Goal: Task Accomplishment & Management: Contribute content

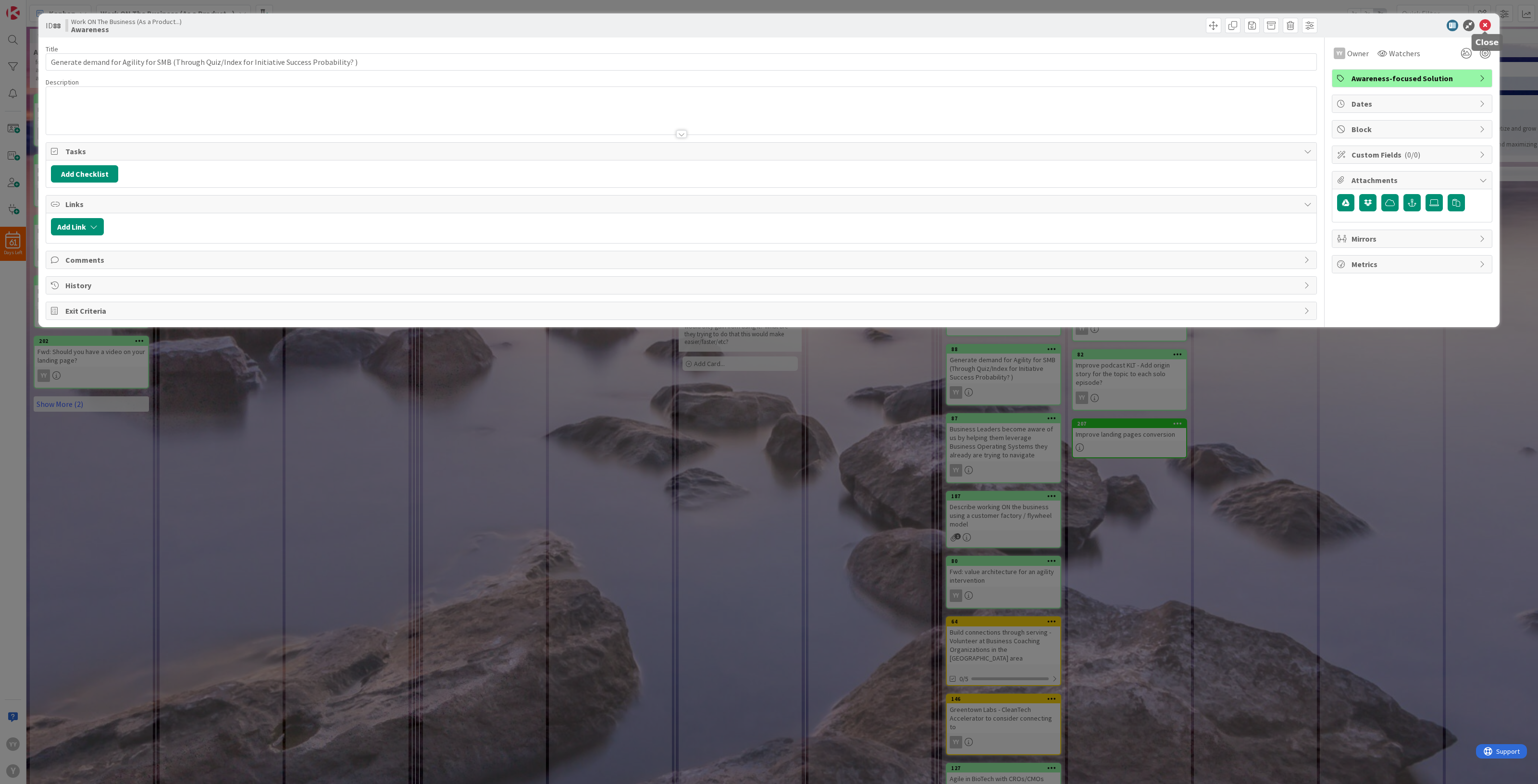
click at [1484, 23] on icon at bounding box center [1484, 25] width 12 height 12
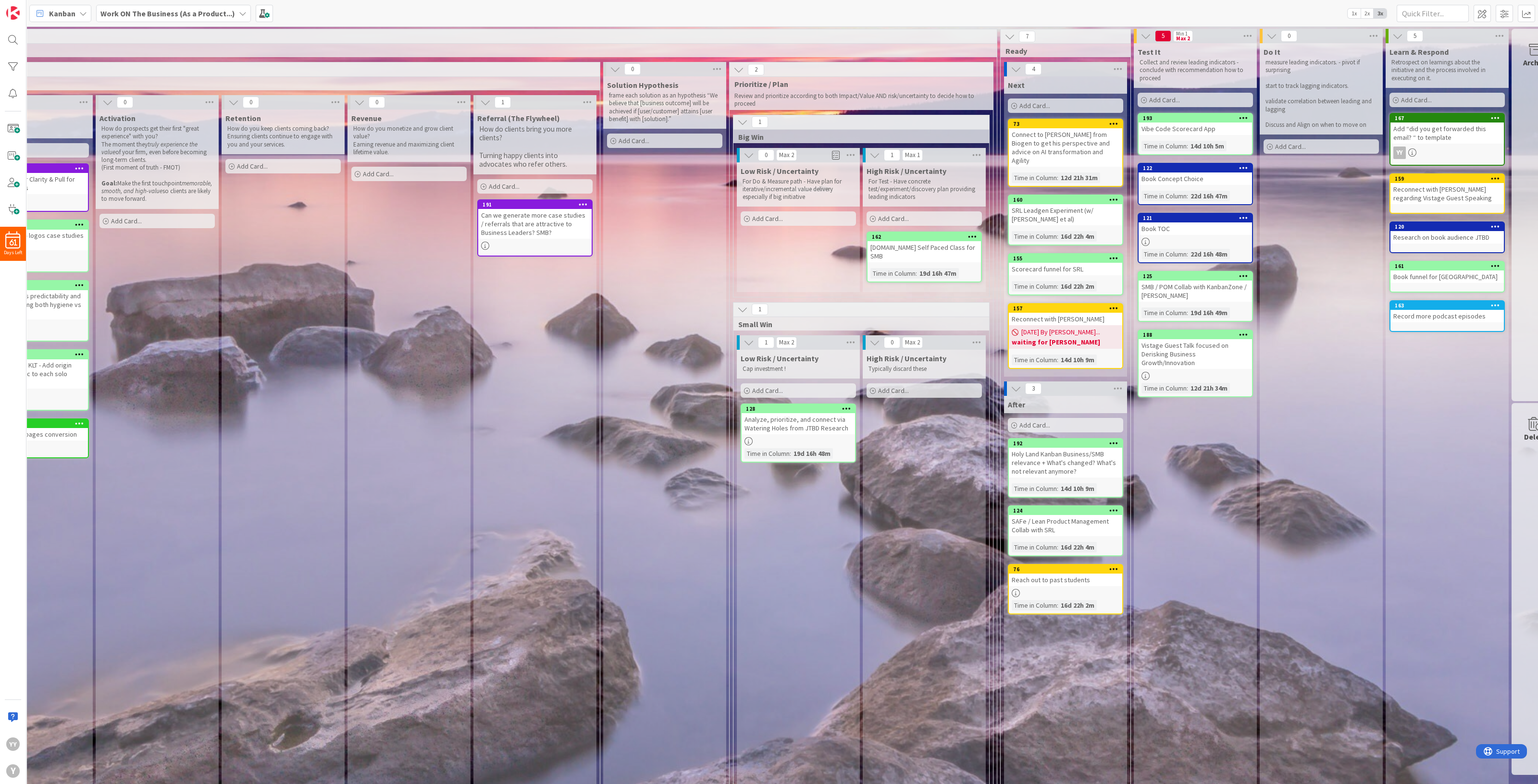
scroll to position [0, 1130]
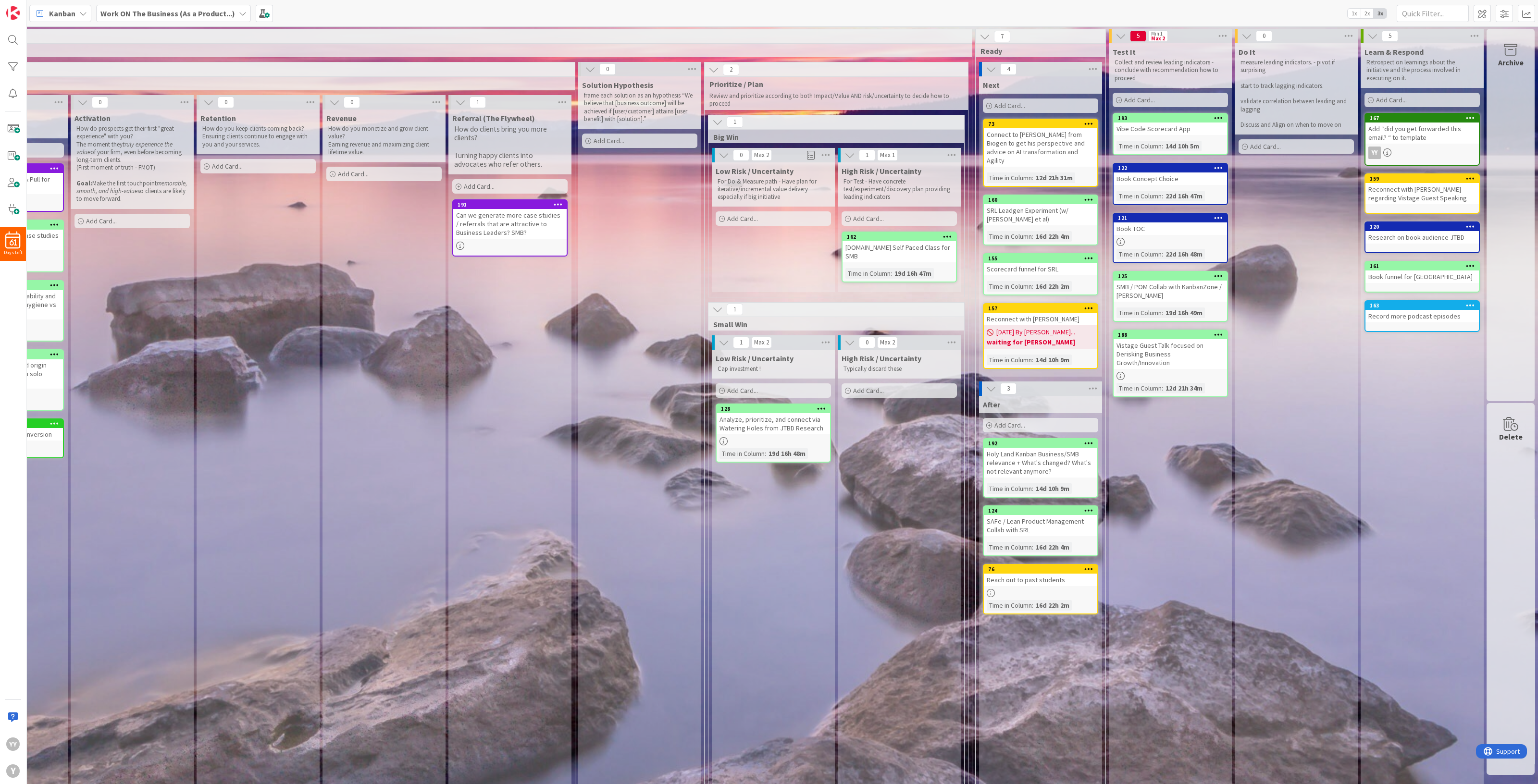
click at [1025, 107] on div "Add Card..." at bounding box center [1040, 105] width 115 height 14
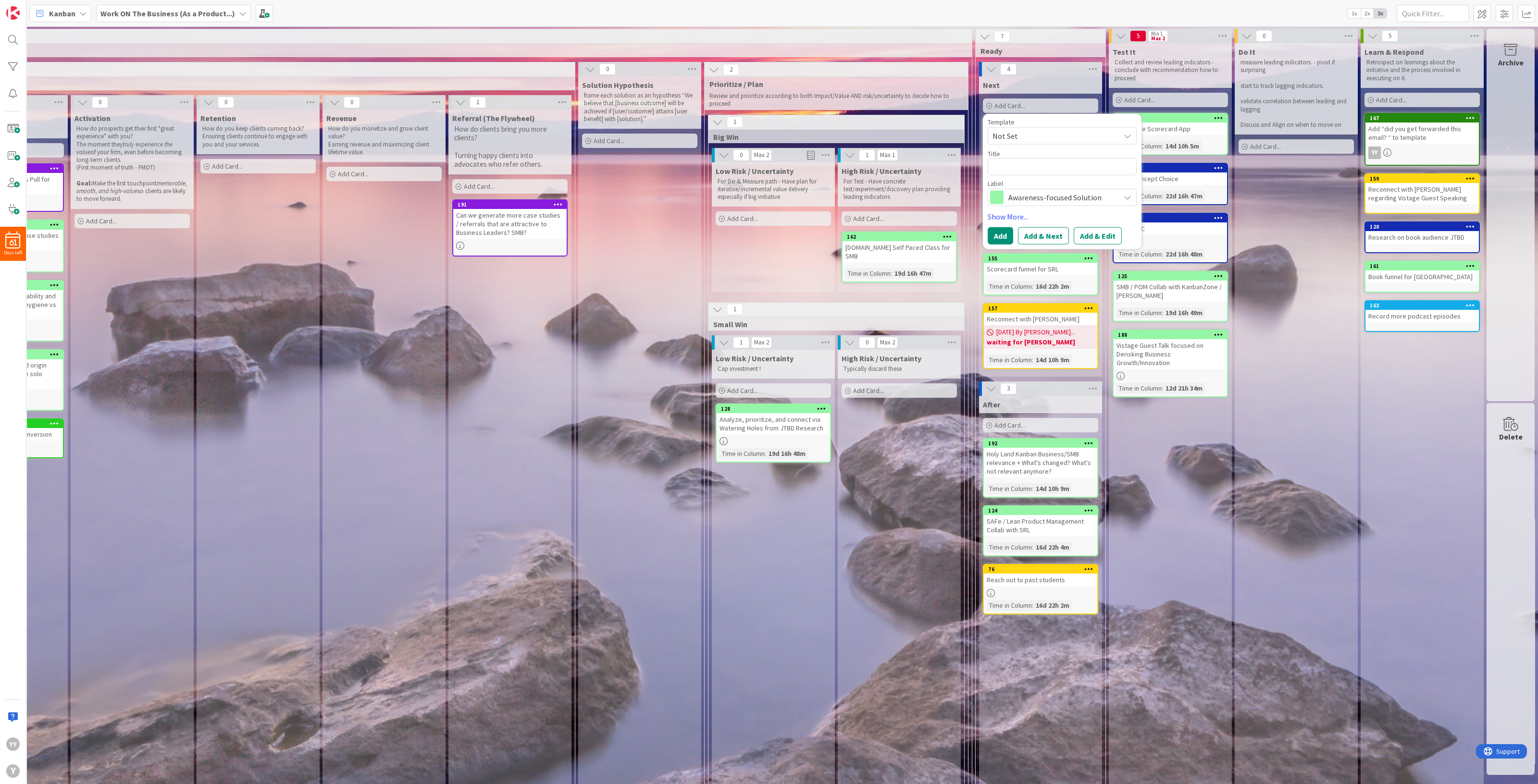
type textarea "x"
type textarea "Y"
type textarea "x"
type textarea "Ye"
type textarea "x"
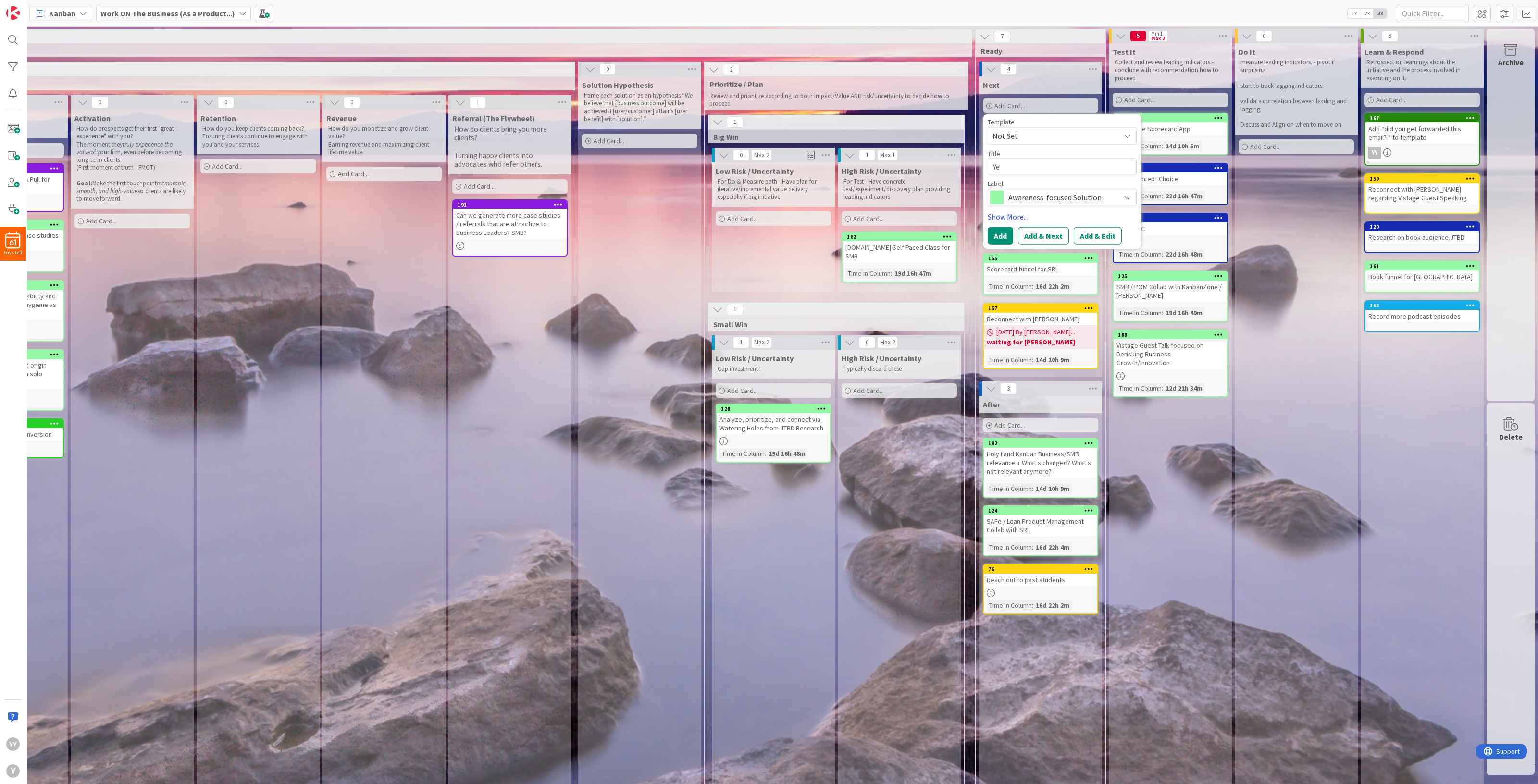
type textarea "Yer"
type textarea "x"
type textarea "Yere"
type textarea "x"
type textarea "Yeret"
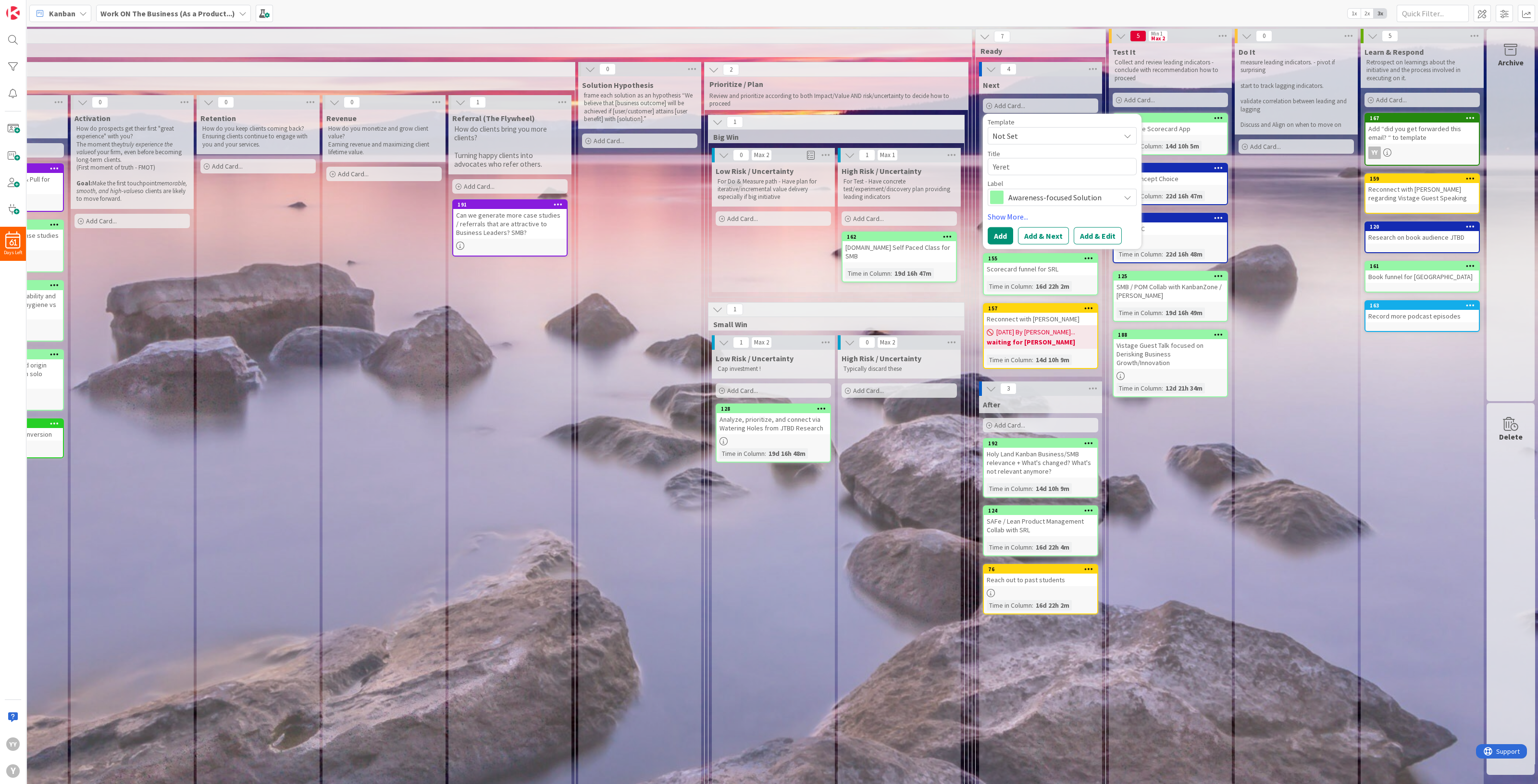
type textarea "x"
type textarea "Yereta"
type textarea "x"
type textarea "Yeretag"
type textarea "x"
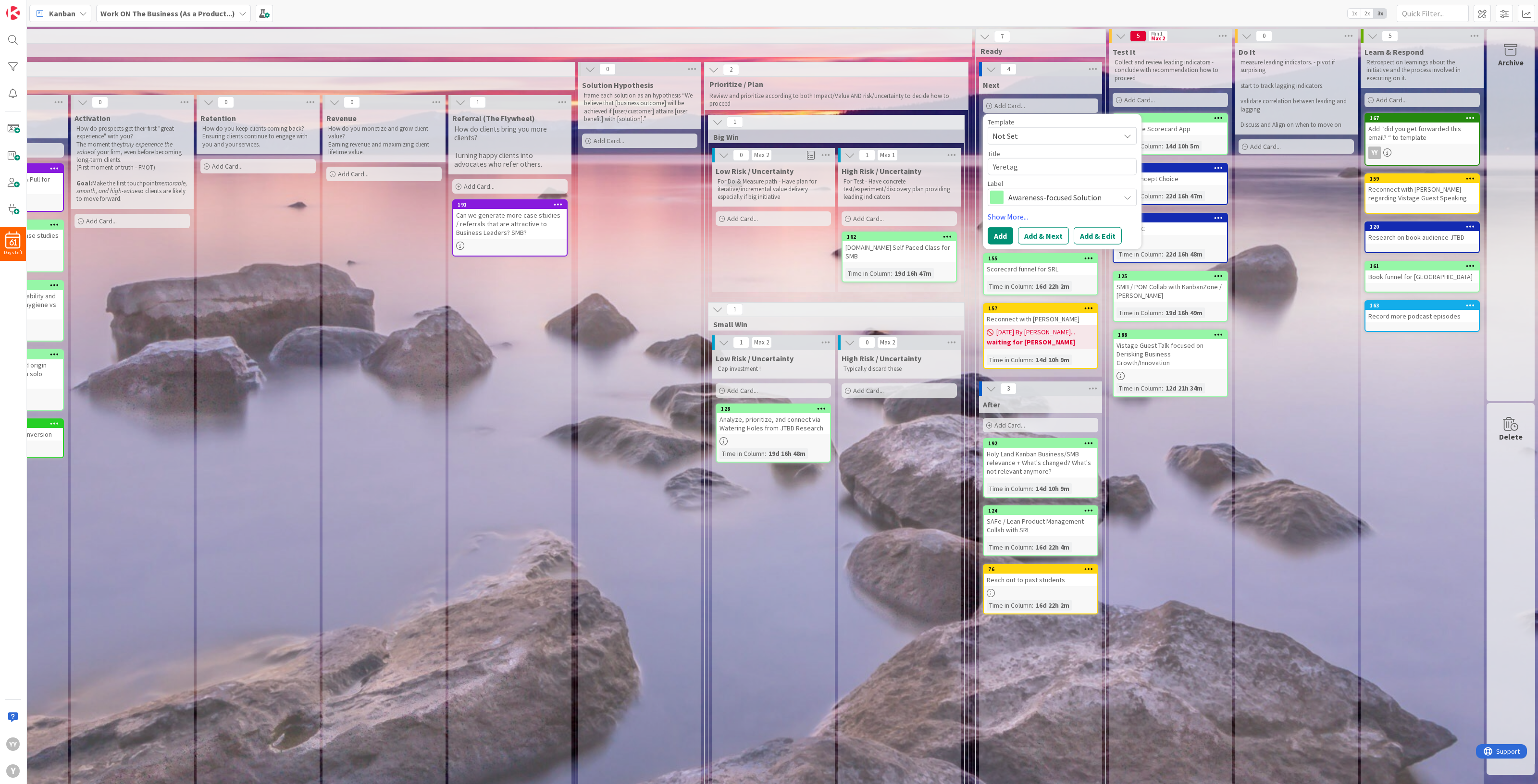
type textarea "Yeretagi"
type textarea "x"
type textarea "Yeretagil"
type textarea "x"
type textarea "Yeretagili"
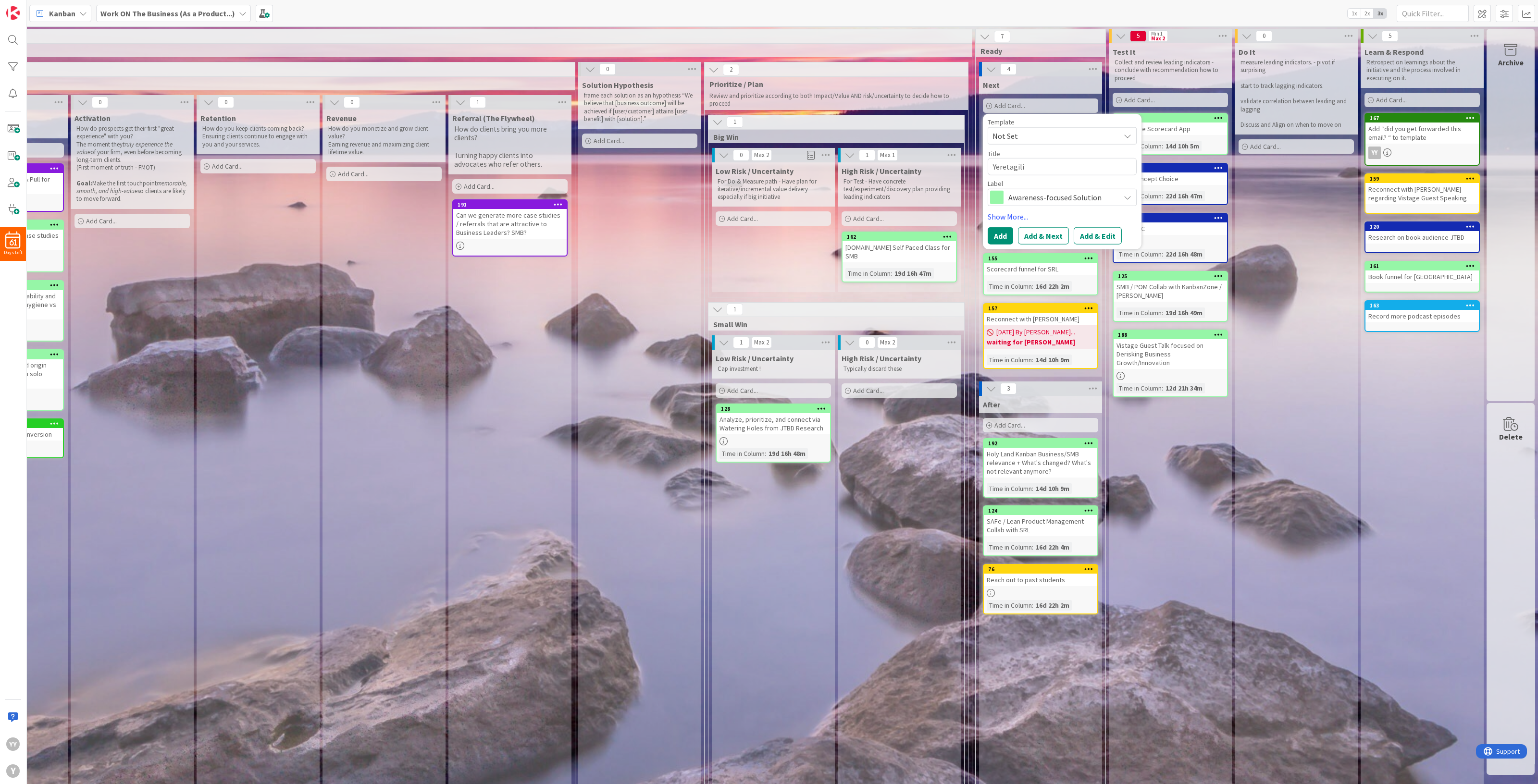
type textarea "x"
type textarea "Yeretagilit"
type textarea "x"
type textarea "Yeretagility"
type textarea "x"
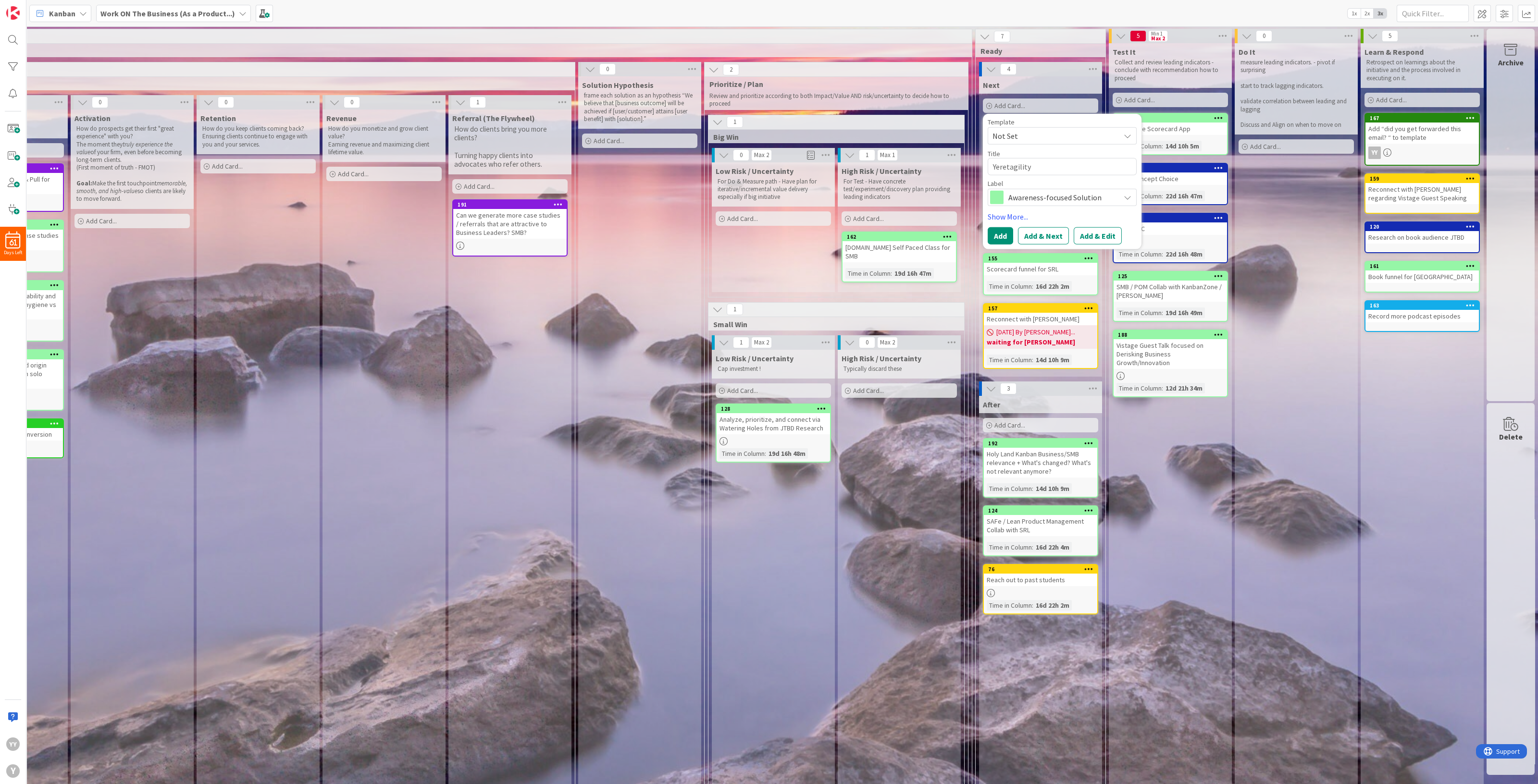
type textarea "Yeretagility."
type textarea "x"
type textarea "Yeretagility.c"
type textarea "x"
type textarea "[DOMAIN_NAME]"
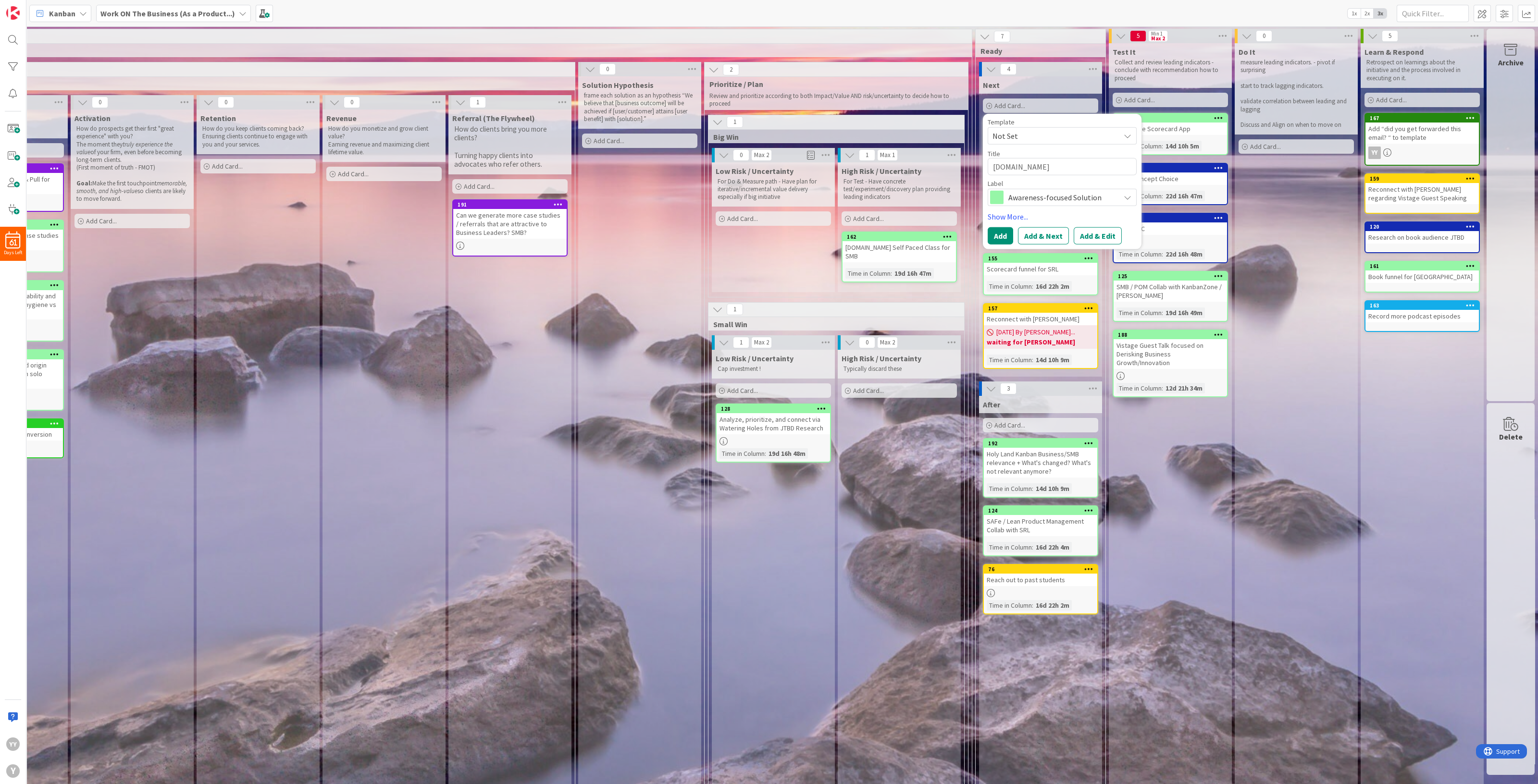
type textarea "x"
type textarea "[DOMAIN_NAME]"
type textarea "x"
type textarea "[DOMAIN_NAME]"
type textarea "x"
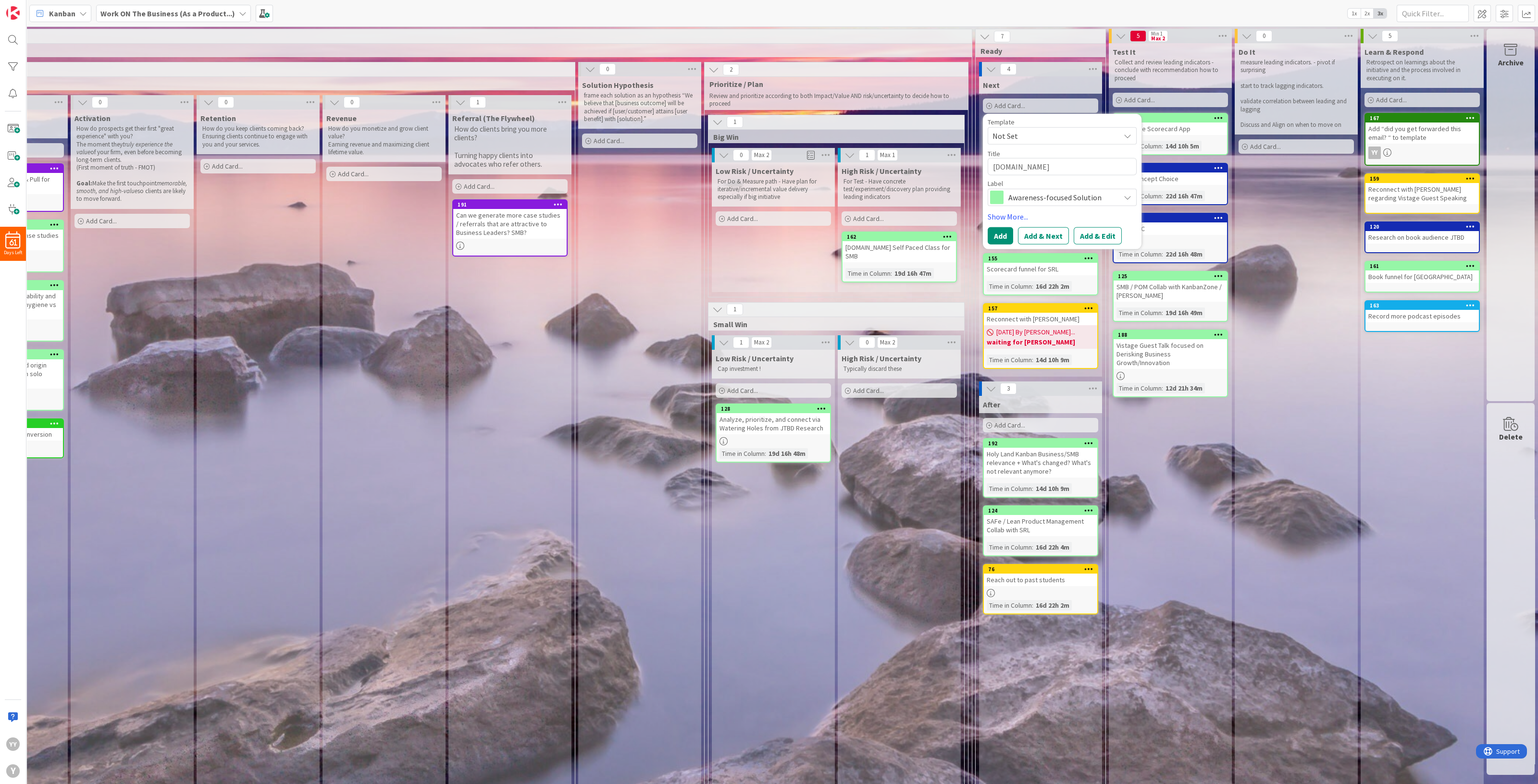
type textarea "[DOMAIN_NAME] s"
type textarea "x"
type textarea "[DOMAIN_NAME] sh"
type textarea "x"
type textarea "[DOMAIN_NAME] sho"
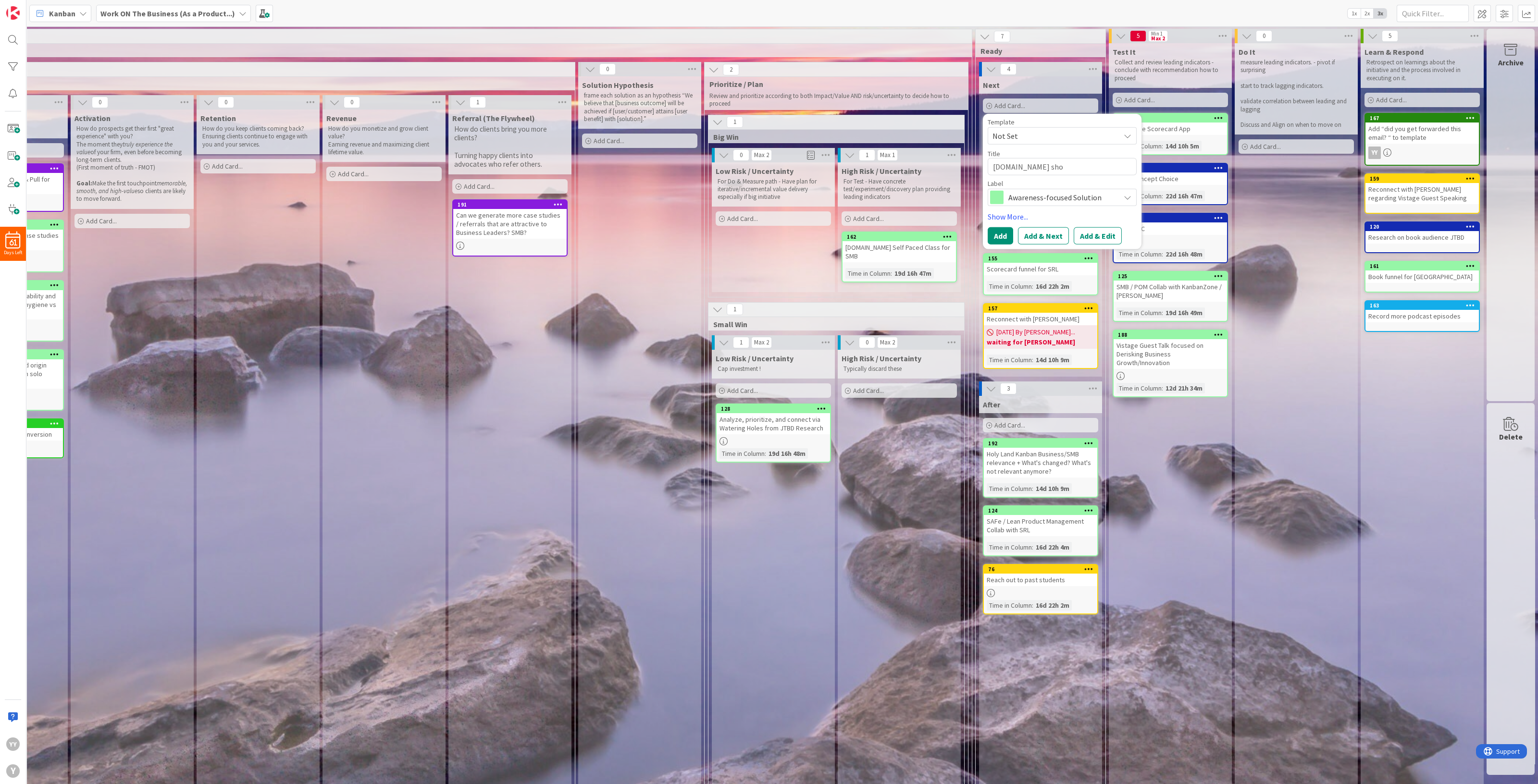
type textarea "x"
type textarea "[DOMAIN_NAME] shou"
type textarea "x"
type textarea "[DOMAIN_NAME] shoul"
type textarea "x"
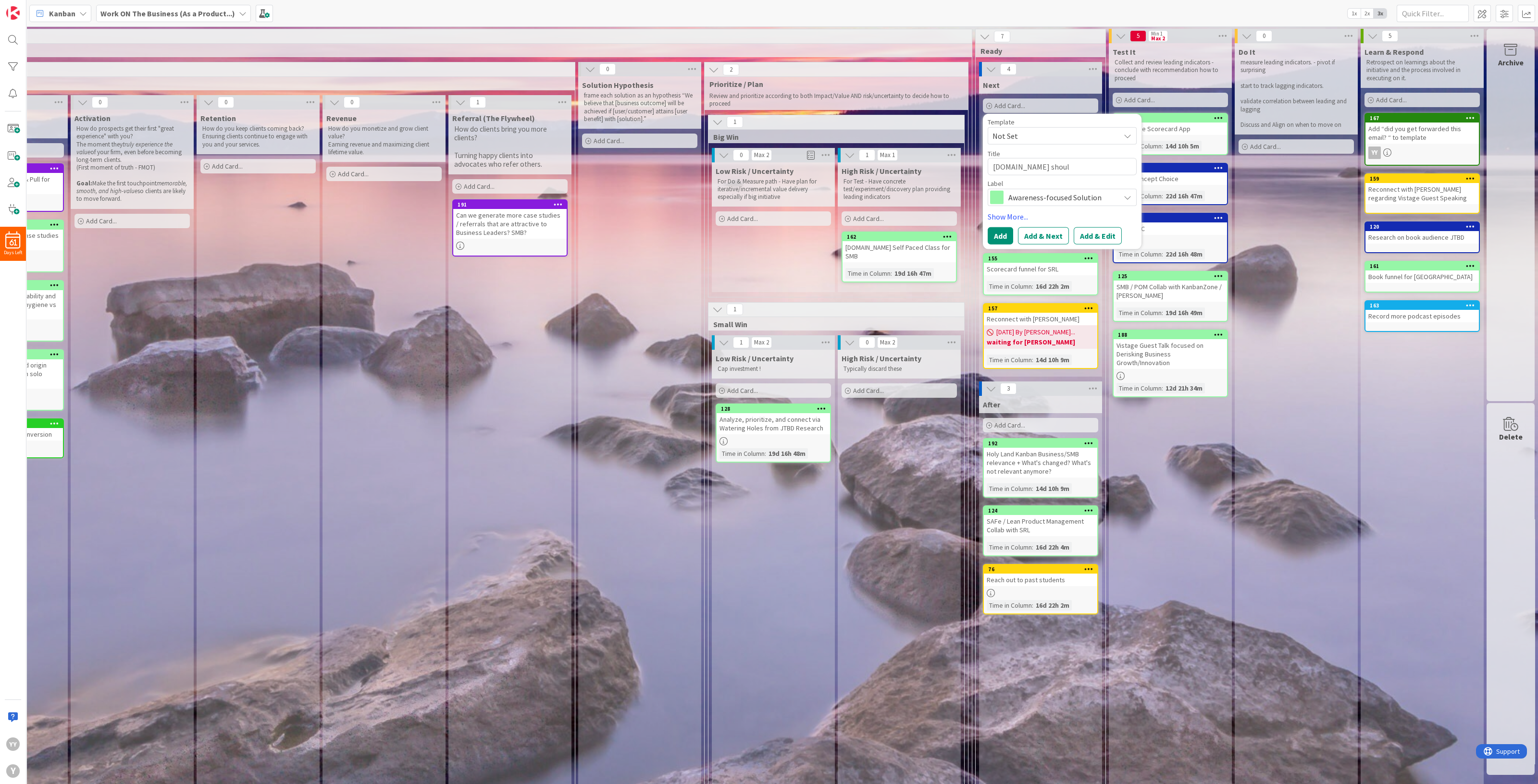
type textarea "[DOMAIN_NAME] should"
type textarea "x"
type textarea "[DOMAIN_NAME] should"
type textarea "x"
type textarea "[DOMAIN_NAME] should p"
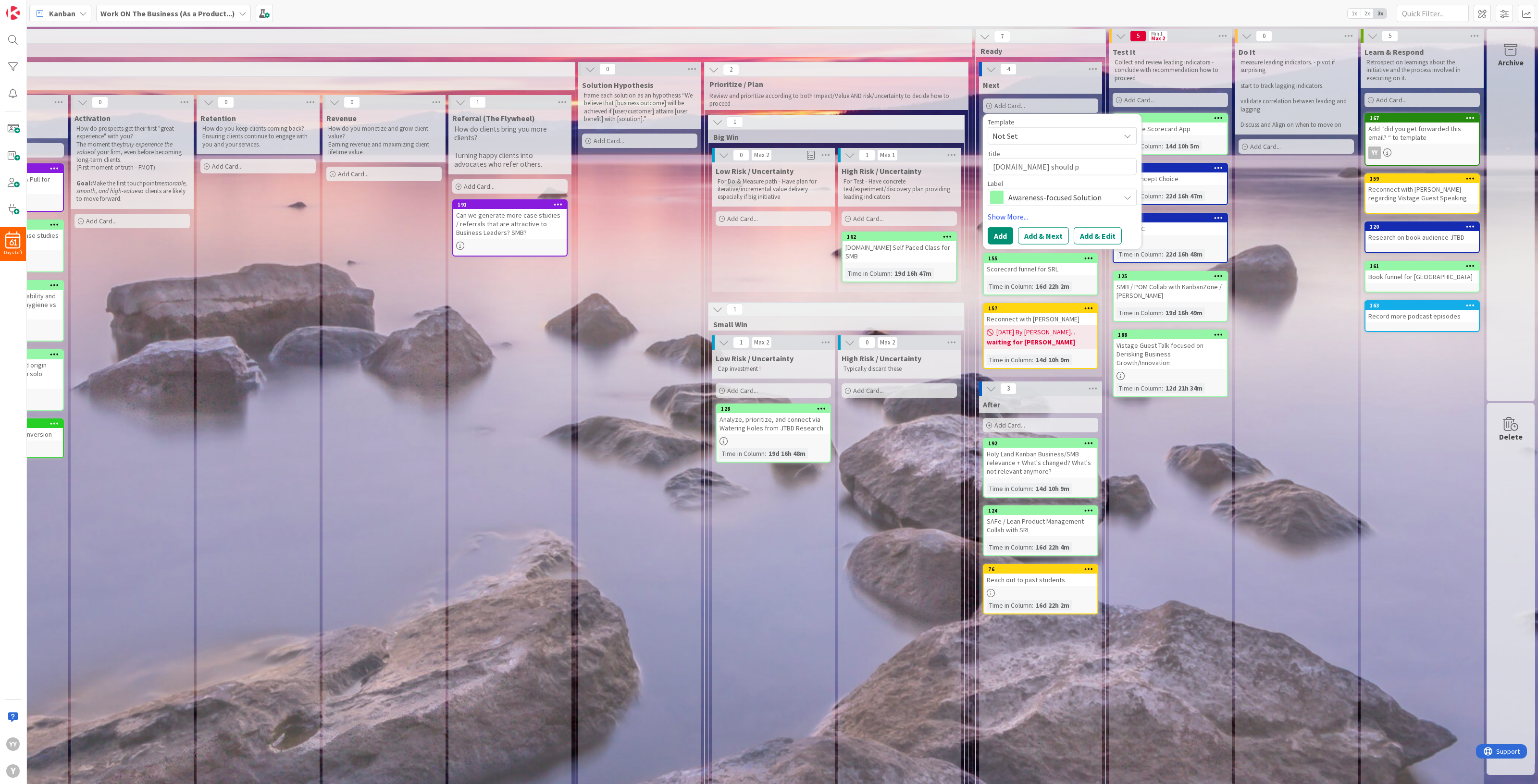
type textarea "x"
type textarea "[DOMAIN_NAME] should po"
type textarea "x"
type textarea "[DOMAIN_NAME] should poi"
type textarea "x"
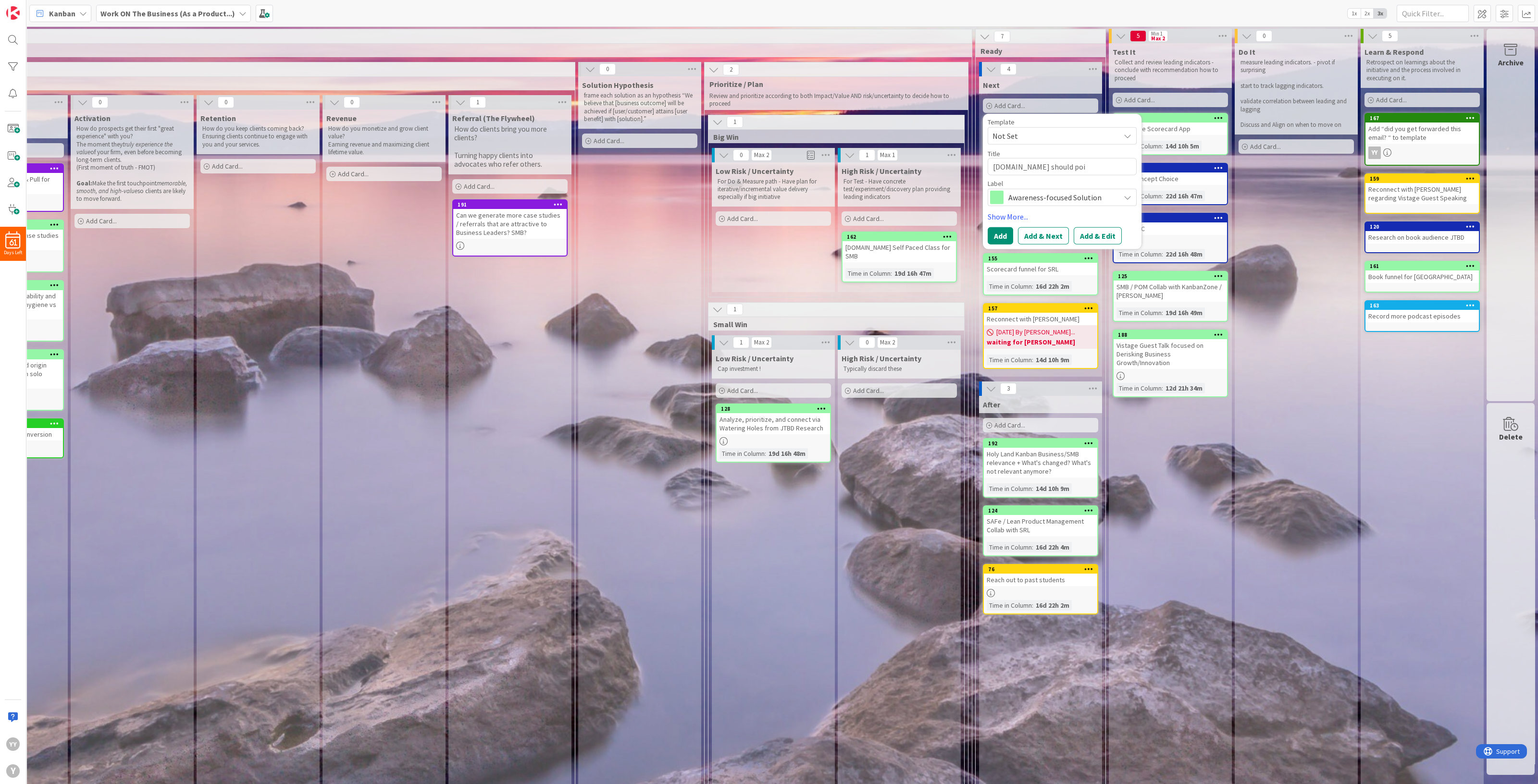
type textarea "[DOMAIN_NAME] should poin"
type textarea "x"
type textarea "[DOMAIN_NAME] should point"
type textarea "x"
type textarea "[DOMAIN_NAME] should point"
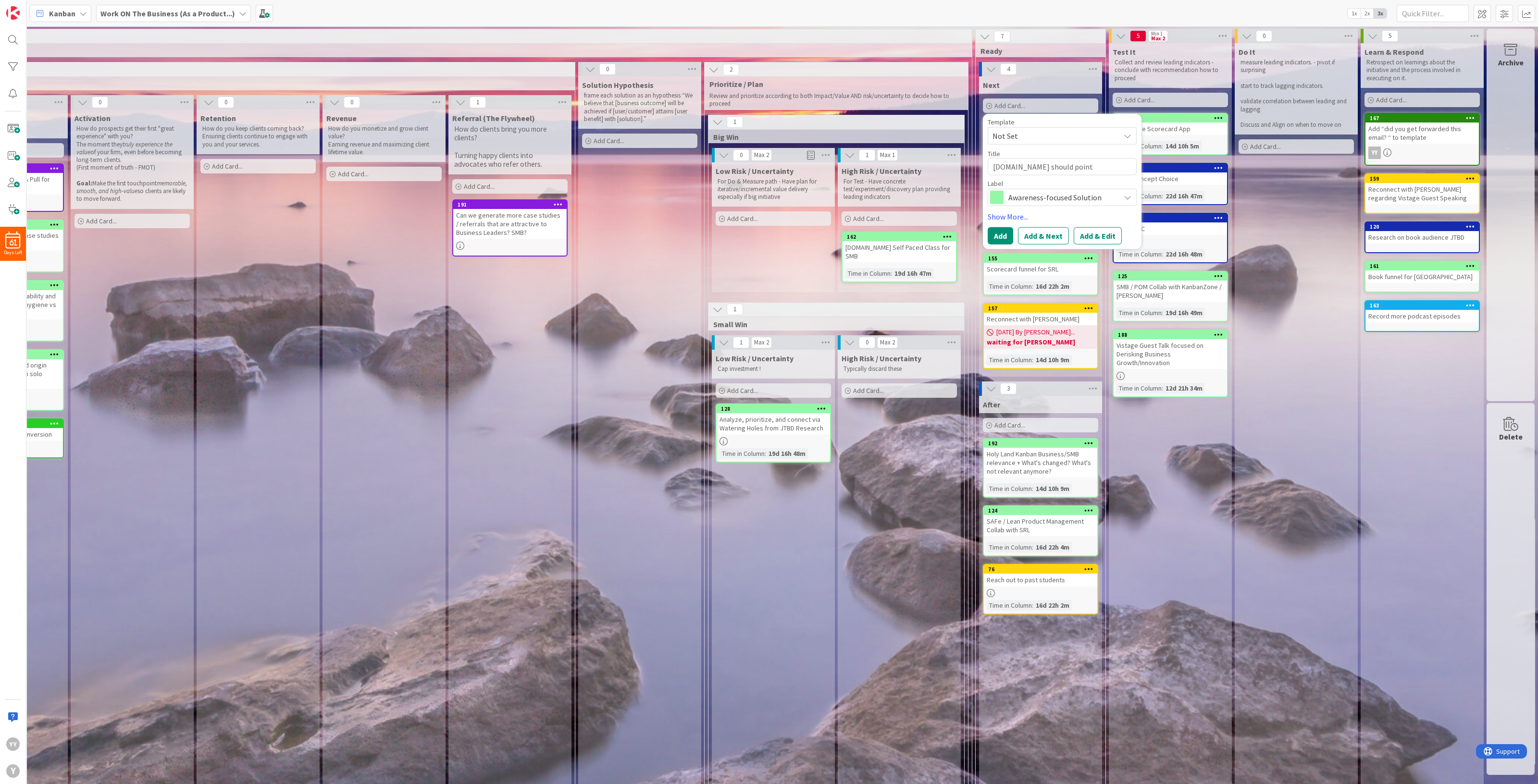
type textarea "x"
type textarea "[DOMAIN_NAME] should point t"
type textarea "x"
type textarea "[DOMAIN_NAME] should point to"
type textarea "x"
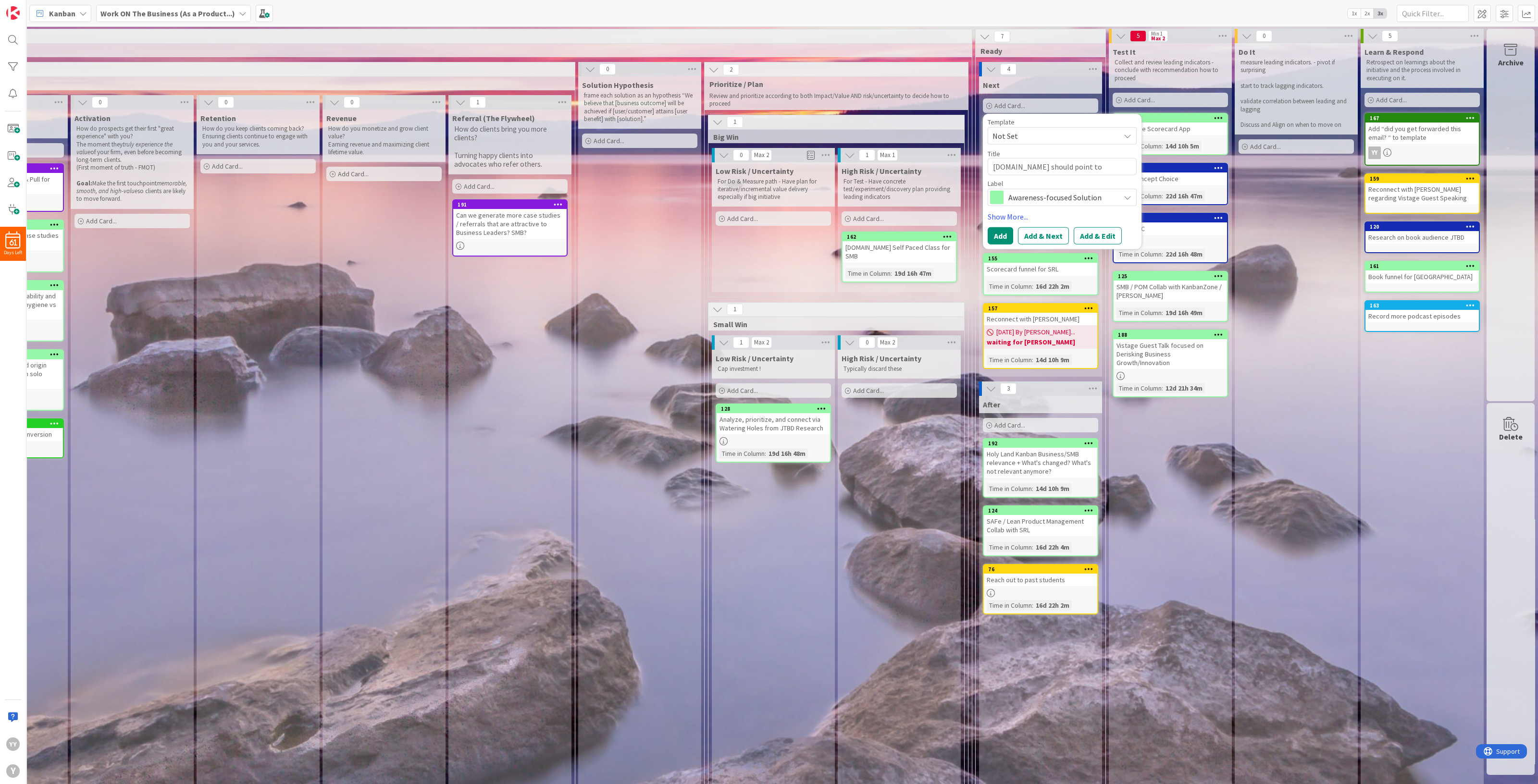
type textarea "[DOMAIN_NAME] should point to"
type textarea "x"
type textarea "[DOMAIN_NAME] should point to y"
type textarea "x"
type textarea "[DOMAIN_NAME] should point to yu"
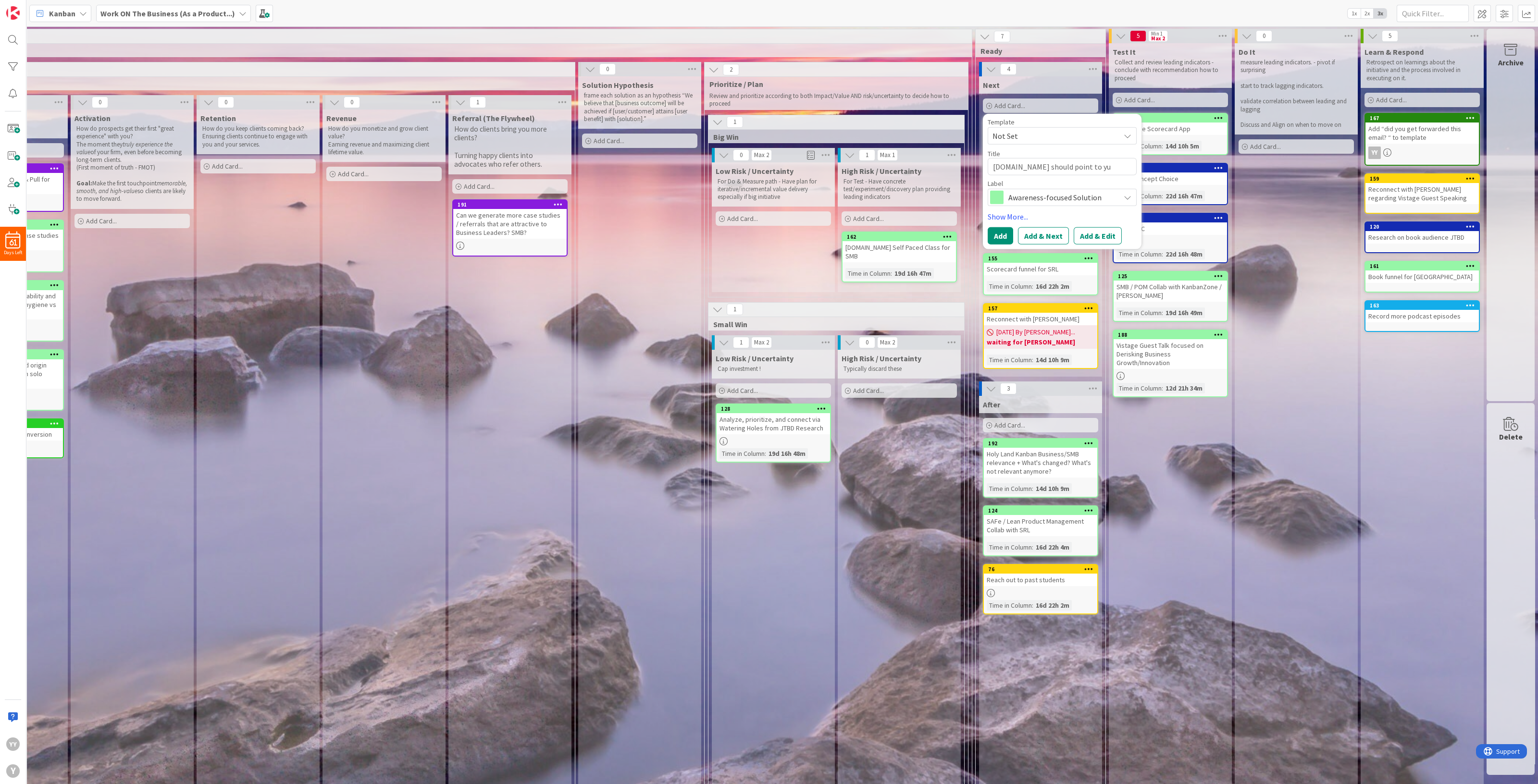
type textarea "x"
type textarea "[DOMAIN_NAME] should point to yuv"
type textarea "x"
type textarea "[DOMAIN_NAME] should point to yuva"
type textarea "x"
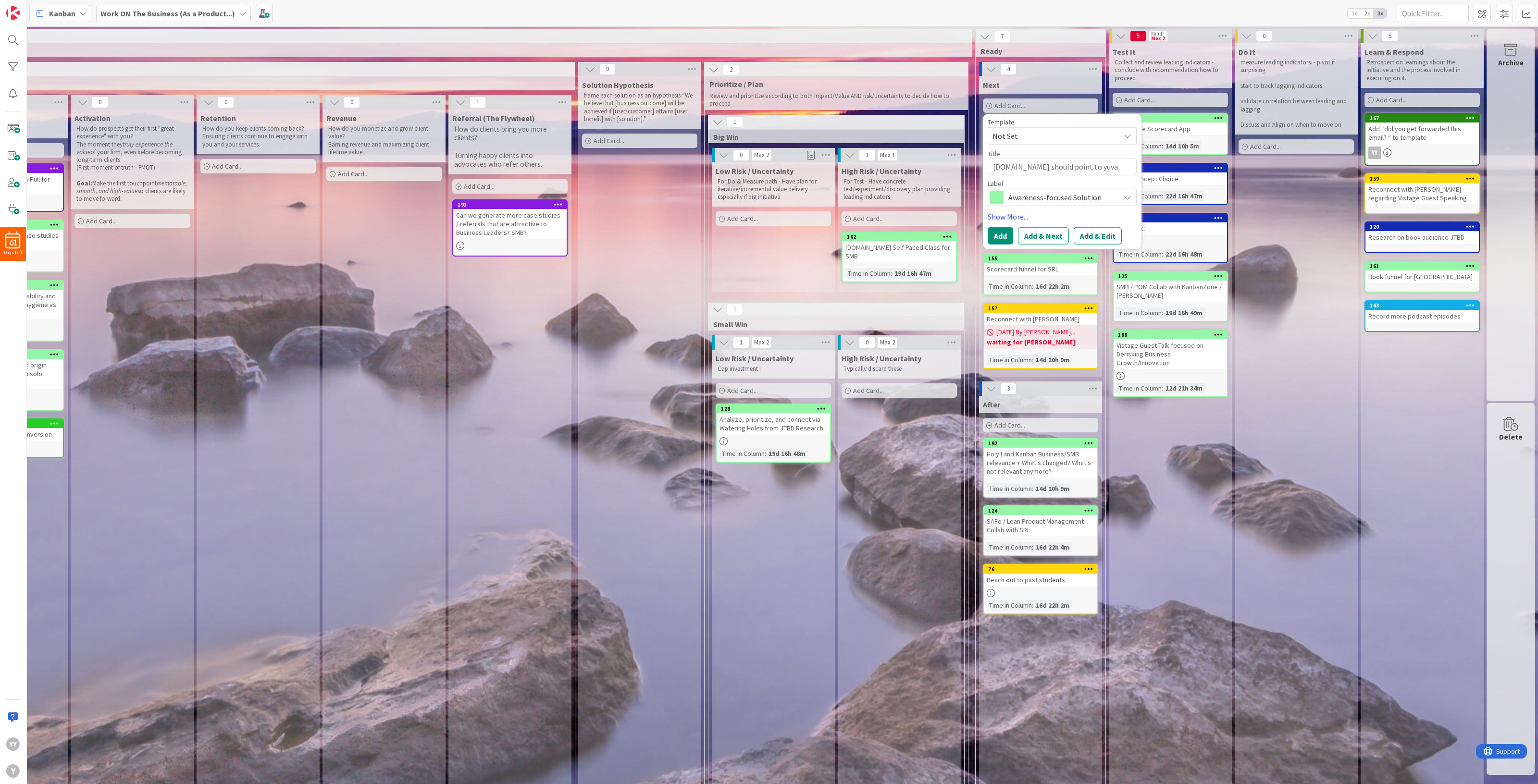
type textarea "[DOMAIN_NAME] should point to yuval"
type textarea "x"
type textarea "[DOMAIN_NAME] should point to yuvaly"
type textarea "x"
type textarea "[DOMAIN_NAME] should point to yuvalye"
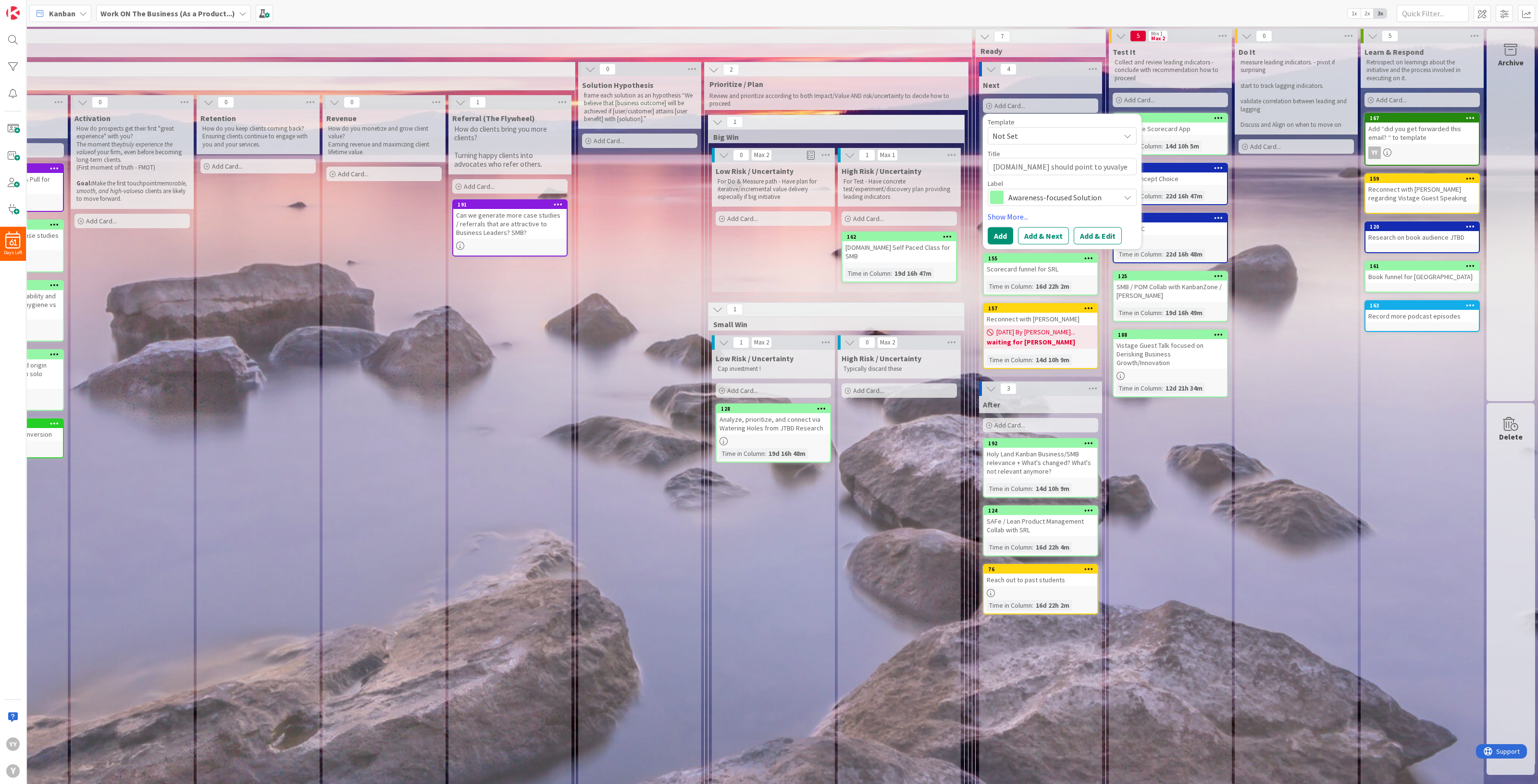
type textarea "x"
type textarea "[DOMAIN_NAME] should point to yuvalyer"
type textarea "x"
type textarea "[DOMAIN_NAME] should point to yuvalyere"
type textarea "x"
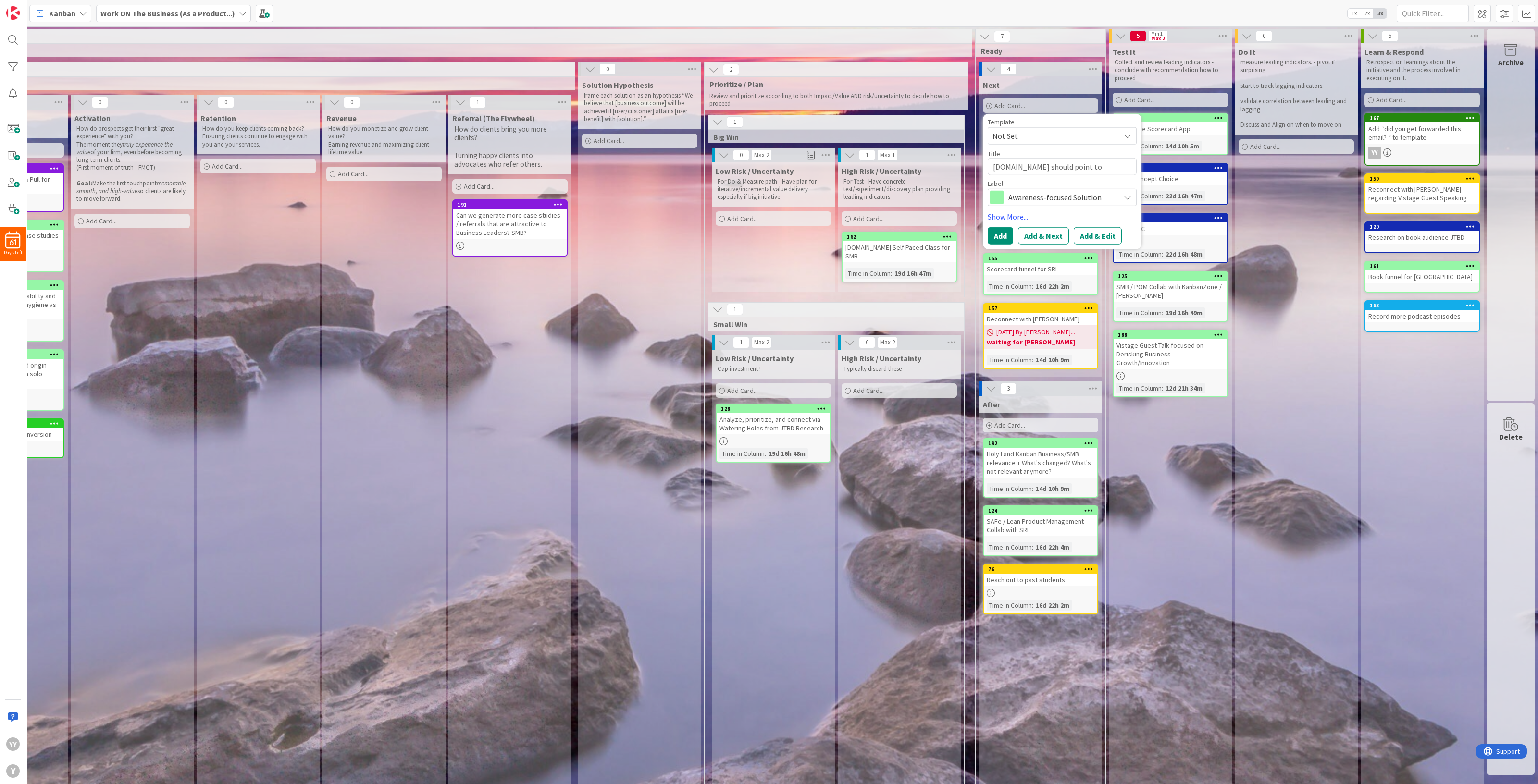
type textarea "[DOMAIN_NAME] should point to yuvalyeret"
type textarea "x"
type textarea "[DOMAIN_NAME] should point to yuvalyeret.c"
type textarea "x"
type textarea "[DOMAIN_NAME] should point to [DOMAIN_NAME]"
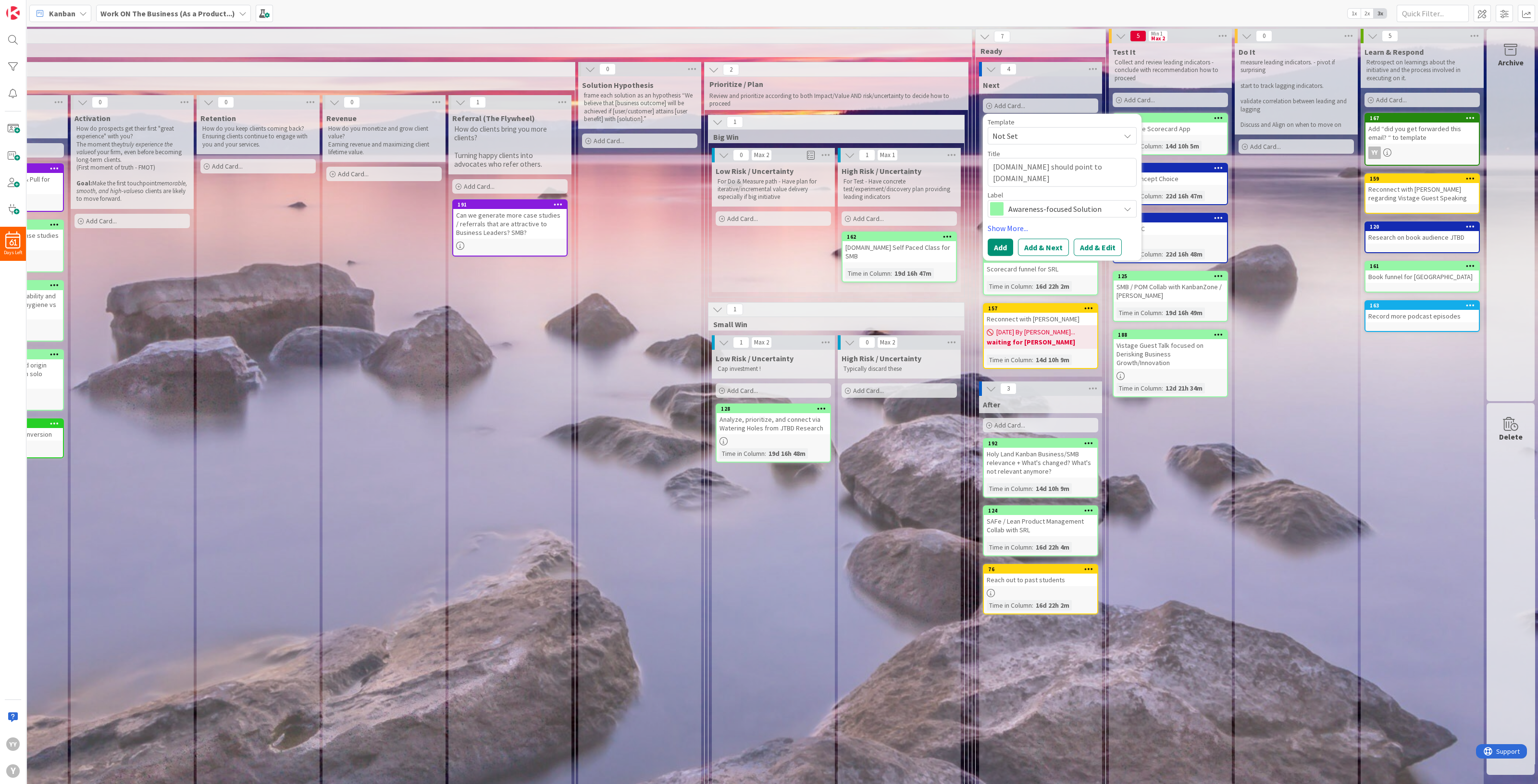
type textarea "x"
type textarea "[DOMAIN_NAME] should point to [DOMAIN_NAME]"
type textarea "x"
type textarea "[DOMAIN_NAME] should point to [DOMAIN_NAME]"
type textarea "x"
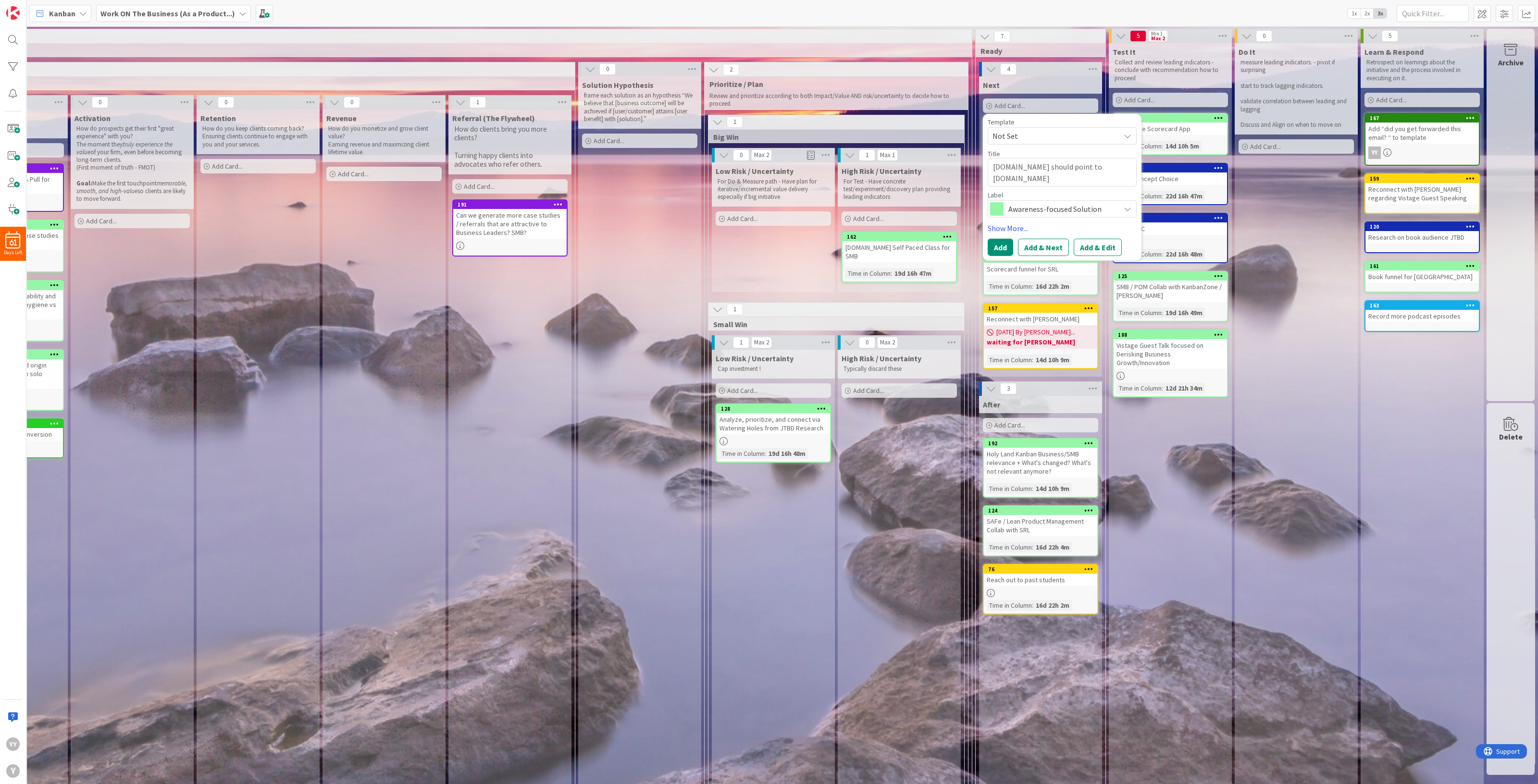
type textarea "[DOMAIN_NAME] should point to [DOMAIN_NAME] h"
type textarea "x"
type textarea "[DOMAIN_NAME] should point to [DOMAIN_NAME] ho"
type textarea "x"
type textarea "[DOMAIN_NAME] should point to [DOMAIN_NAME] hom"
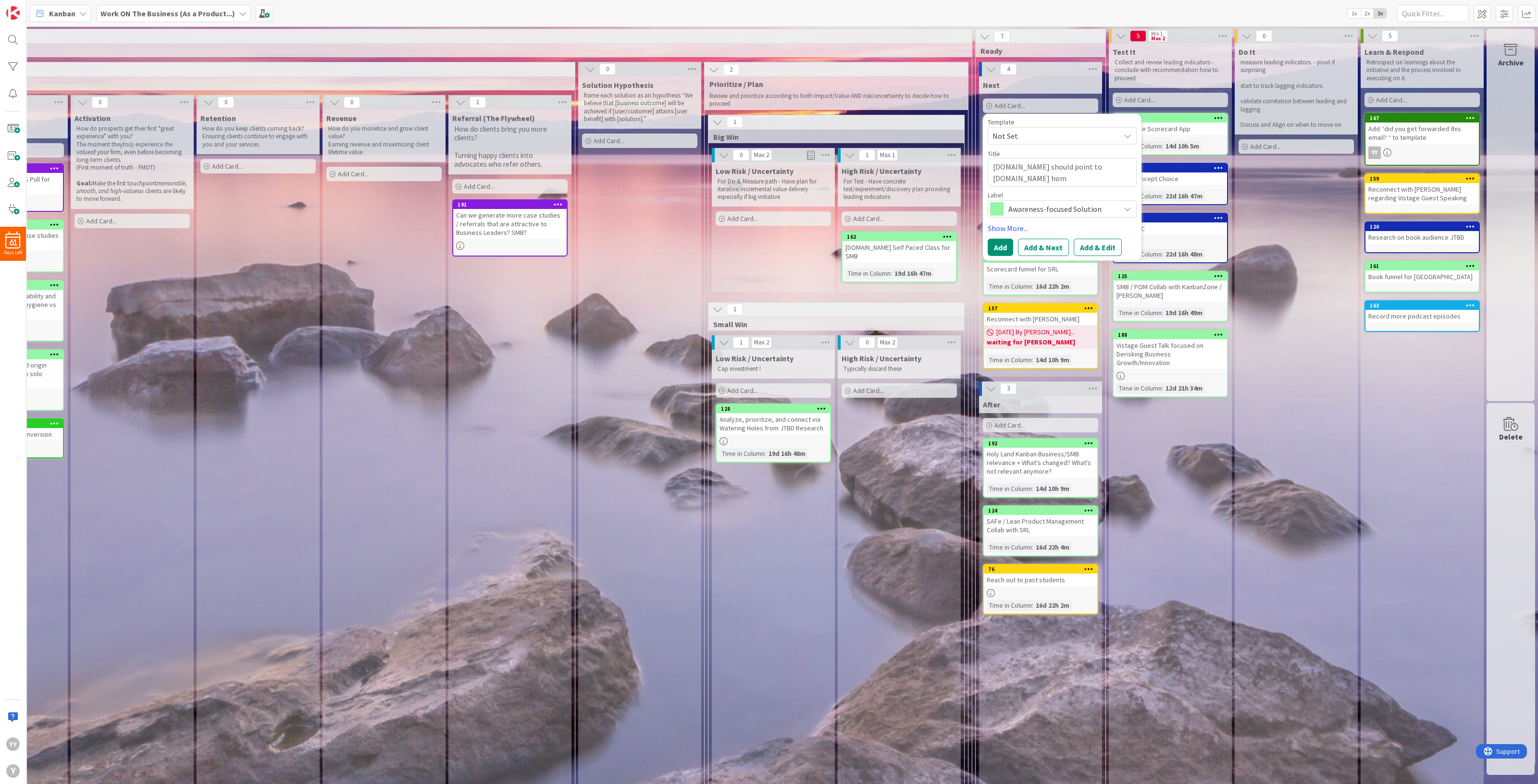
type textarea "x"
type textarea "[DOMAIN_NAME] should point to [DOMAIN_NAME] home"
type textarea "x"
type textarea "[DOMAIN_NAME] should point to [DOMAIN_NAME] homep"
type textarea "x"
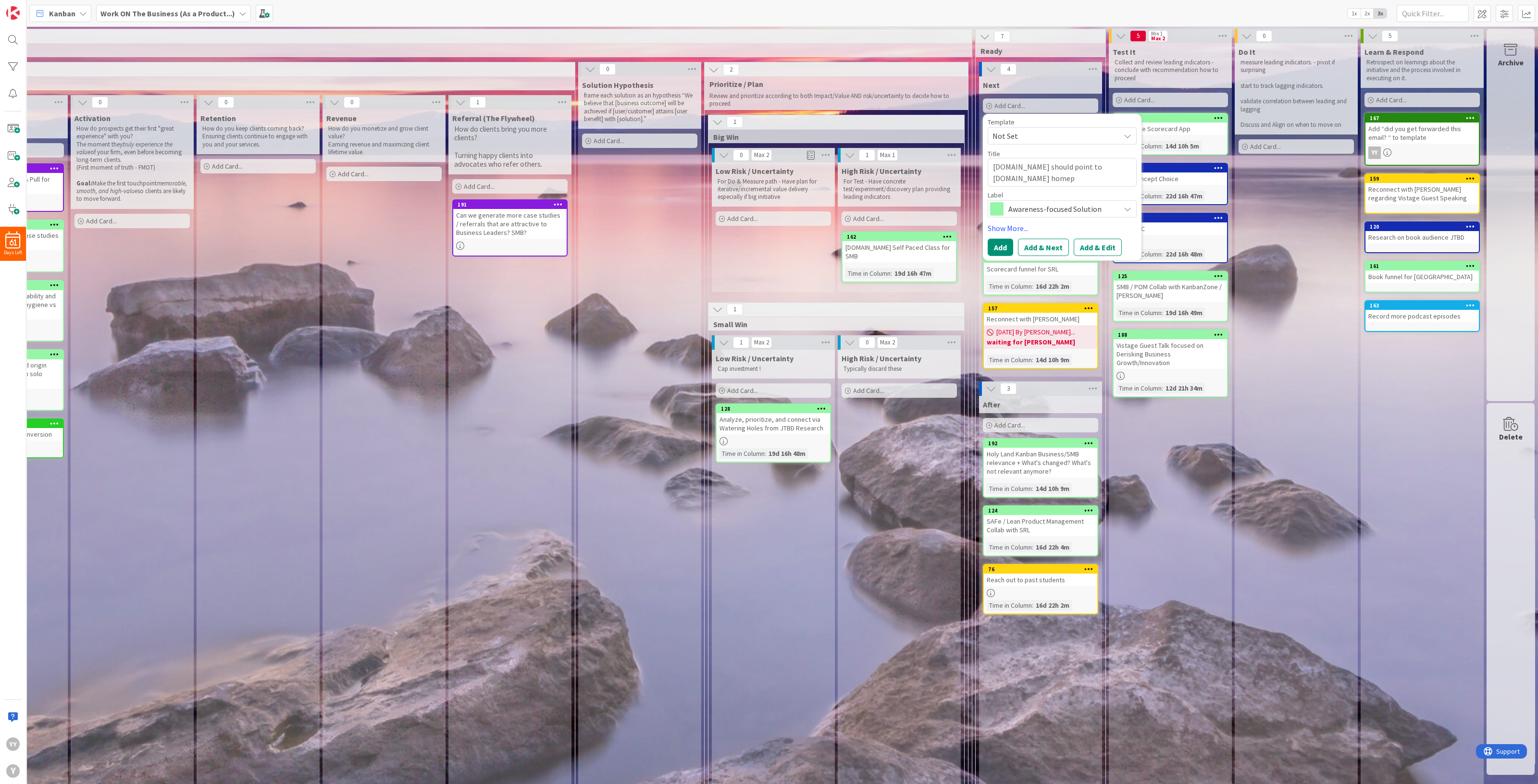
type textarea "[DOMAIN_NAME] should point to [DOMAIN_NAME] homepa"
type textarea "x"
type textarea "[DOMAIN_NAME] should point to [DOMAIN_NAME] homepag"
type textarea "x"
type textarea "[DOMAIN_NAME] should point to [DOMAIN_NAME] homepage"
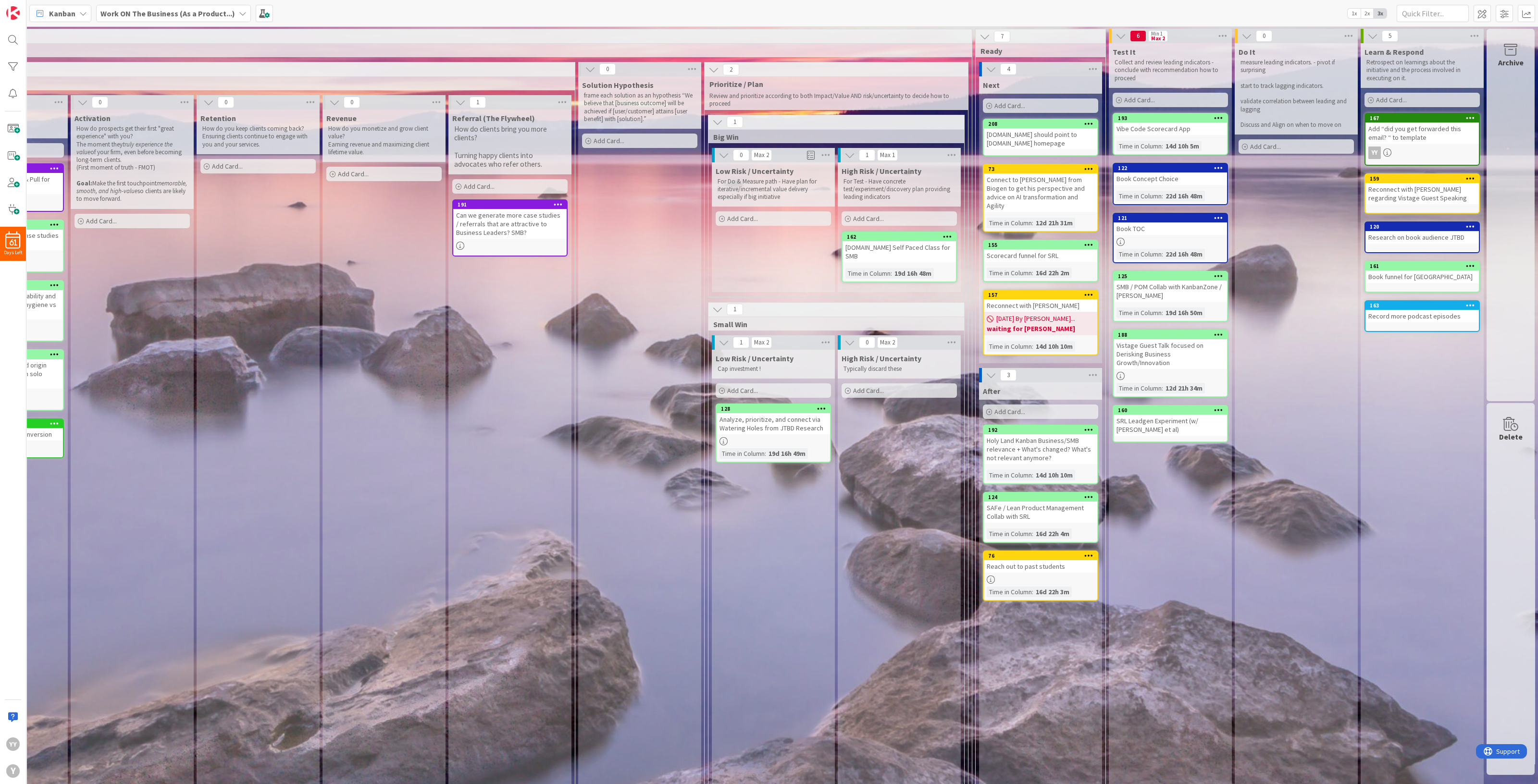
click at [1157, 414] on div "SRL Leadgen Experiment (w/ [PERSON_NAME] et al)" at bounding box center [1170, 425] width 113 height 21
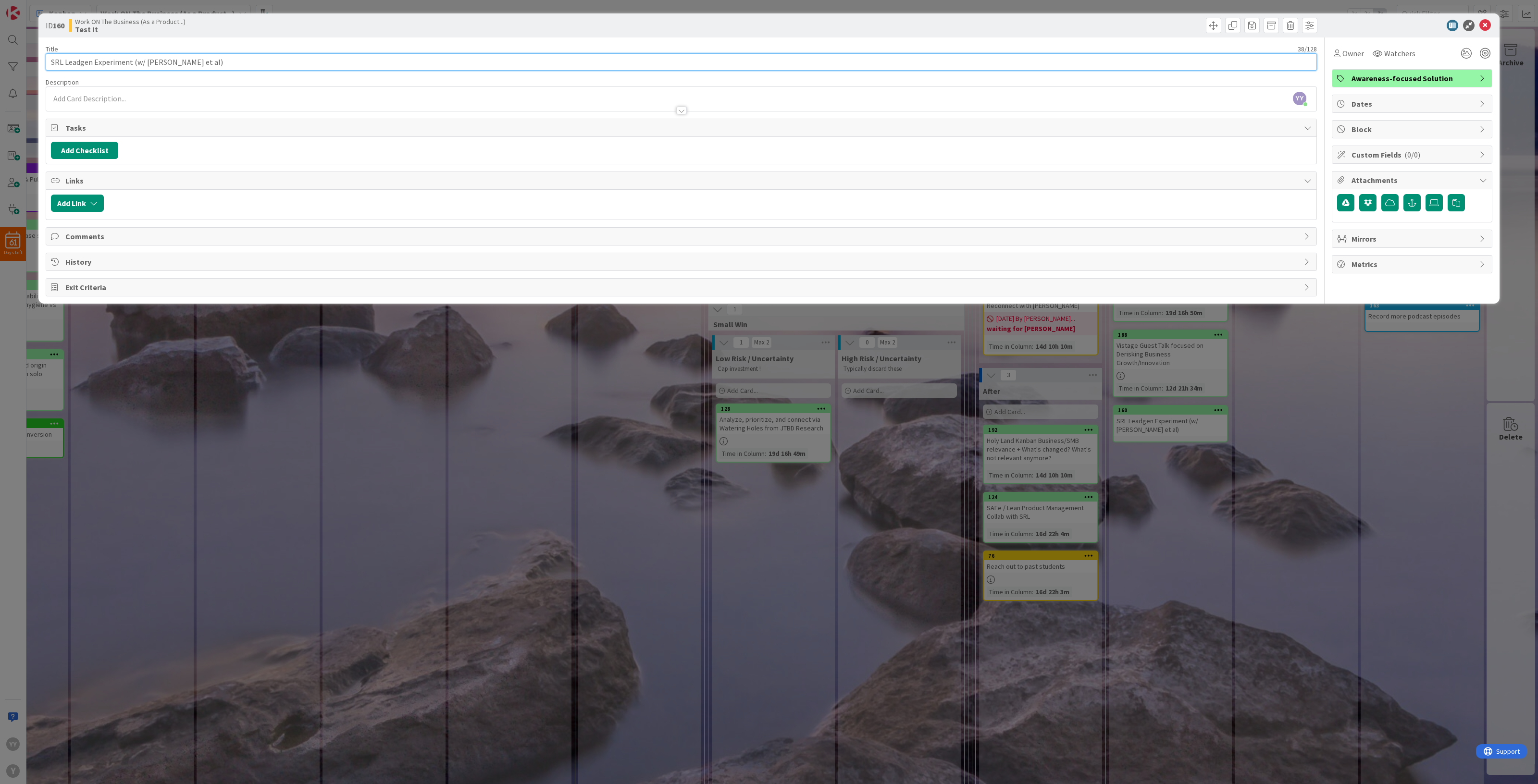
click at [187, 63] on input "SRL Leadgen Experiment (w/ [PERSON_NAME] et al)" at bounding box center [681, 62] width 1271 height 17
drag, startPoint x: 132, startPoint y: 60, endPoint x: 309, endPoint y: 63, distance: 177.0
click at [309, 63] on input "SRL Leadgen Experiment (w/ [PERSON_NAME] et al)" at bounding box center [681, 62] width 1271 height 17
type input "SRL Free Workshop in September"
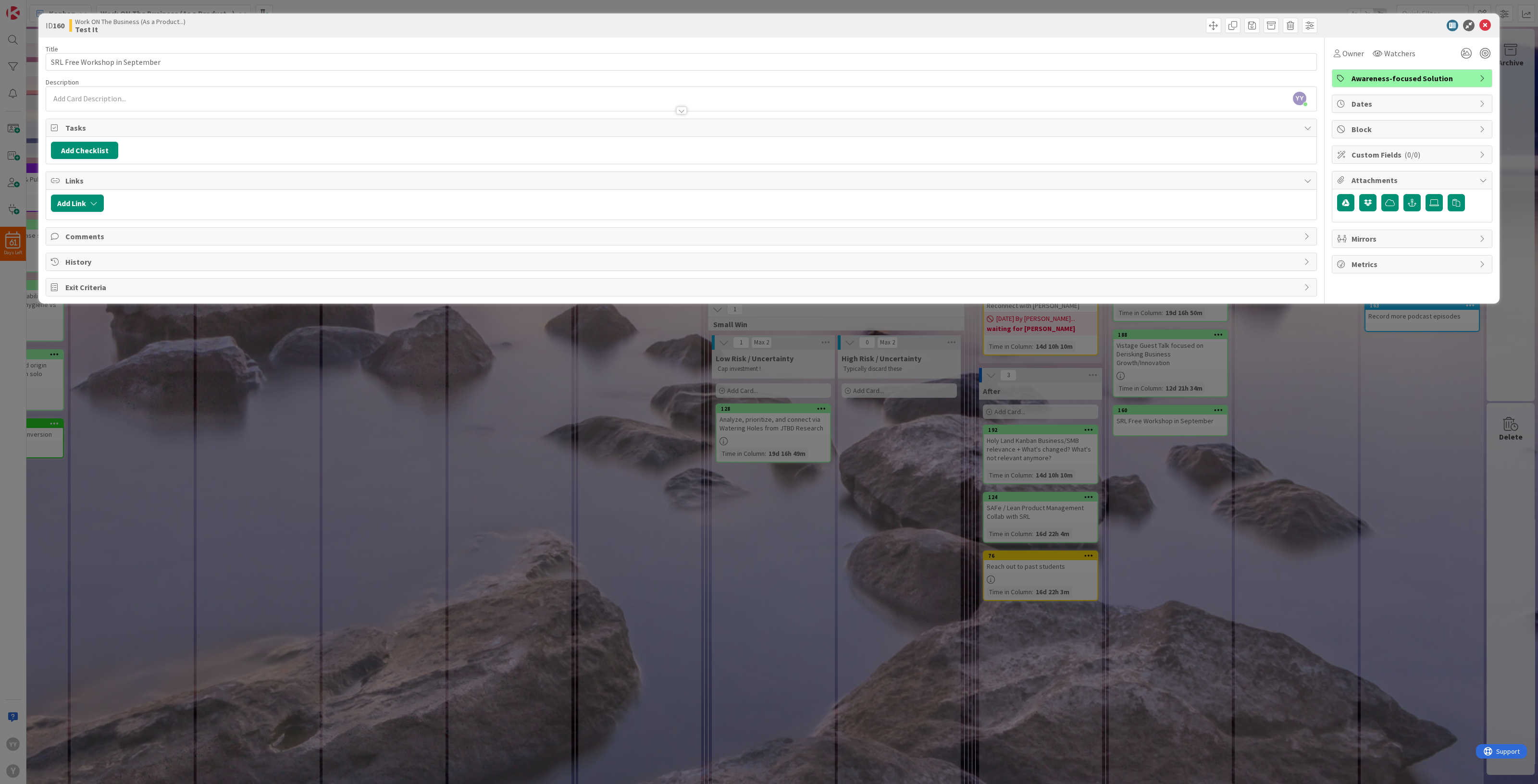
click at [175, 97] on div "YY [PERSON_NAME] just joined" at bounding box center [681, 99] width 1270 height 24
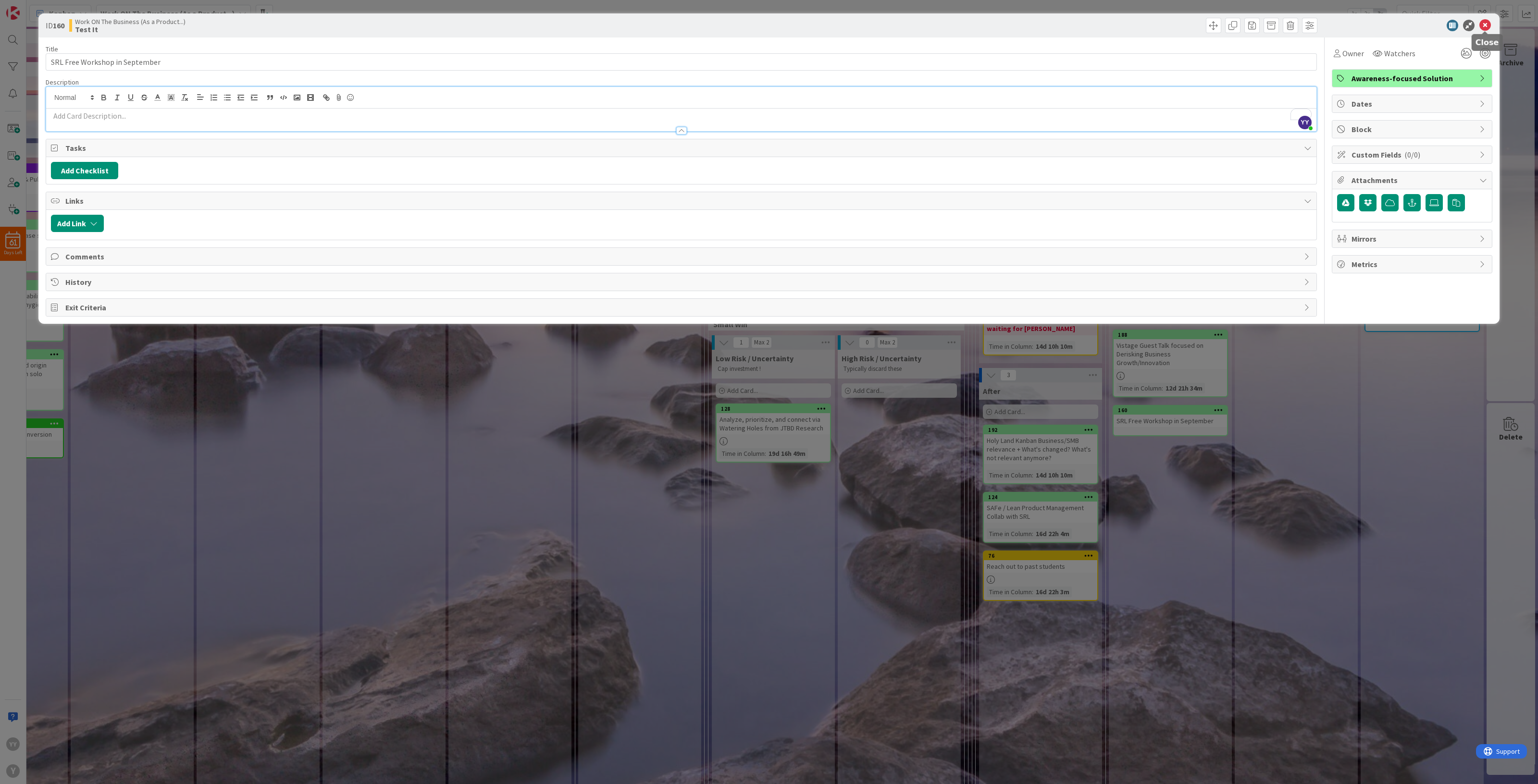
click at [1480, 23] on icon at bounding box center [1484, 25] width 12 height 12
